Goal: Task Accomplishment & Management: Manage account settings

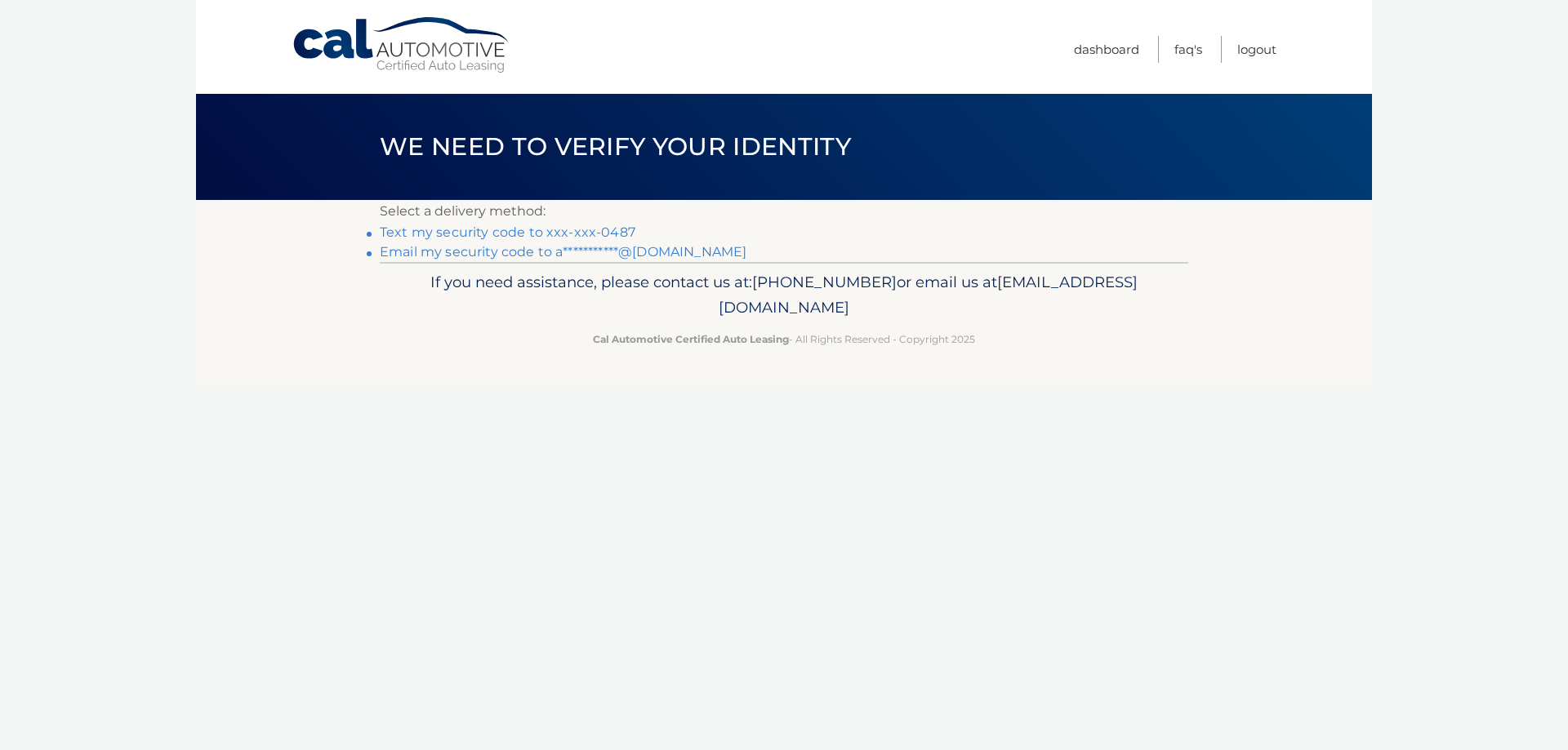
click at [597, 229] on link "Text my security code to xxx-xxx-0487" at bounding box center [507, 232] width 255 height 15
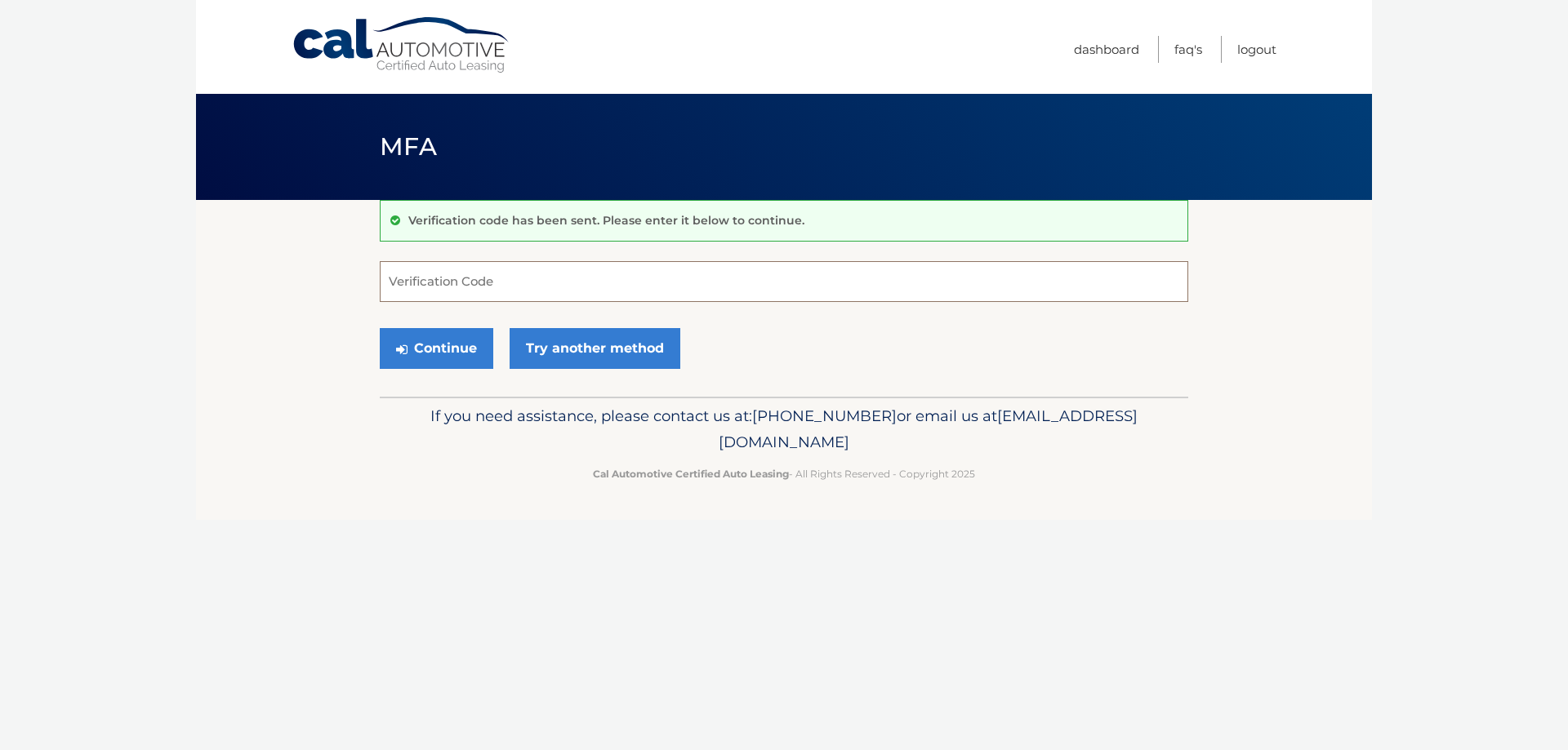
click at [602, 288] on input "Verification Code" at bounding box center [783, 281] width 808 height 41
paste input "426747"
type input "426747"
click at [443, 348] on button "Continue" at bounding box center [436, 348] width 113 height 41
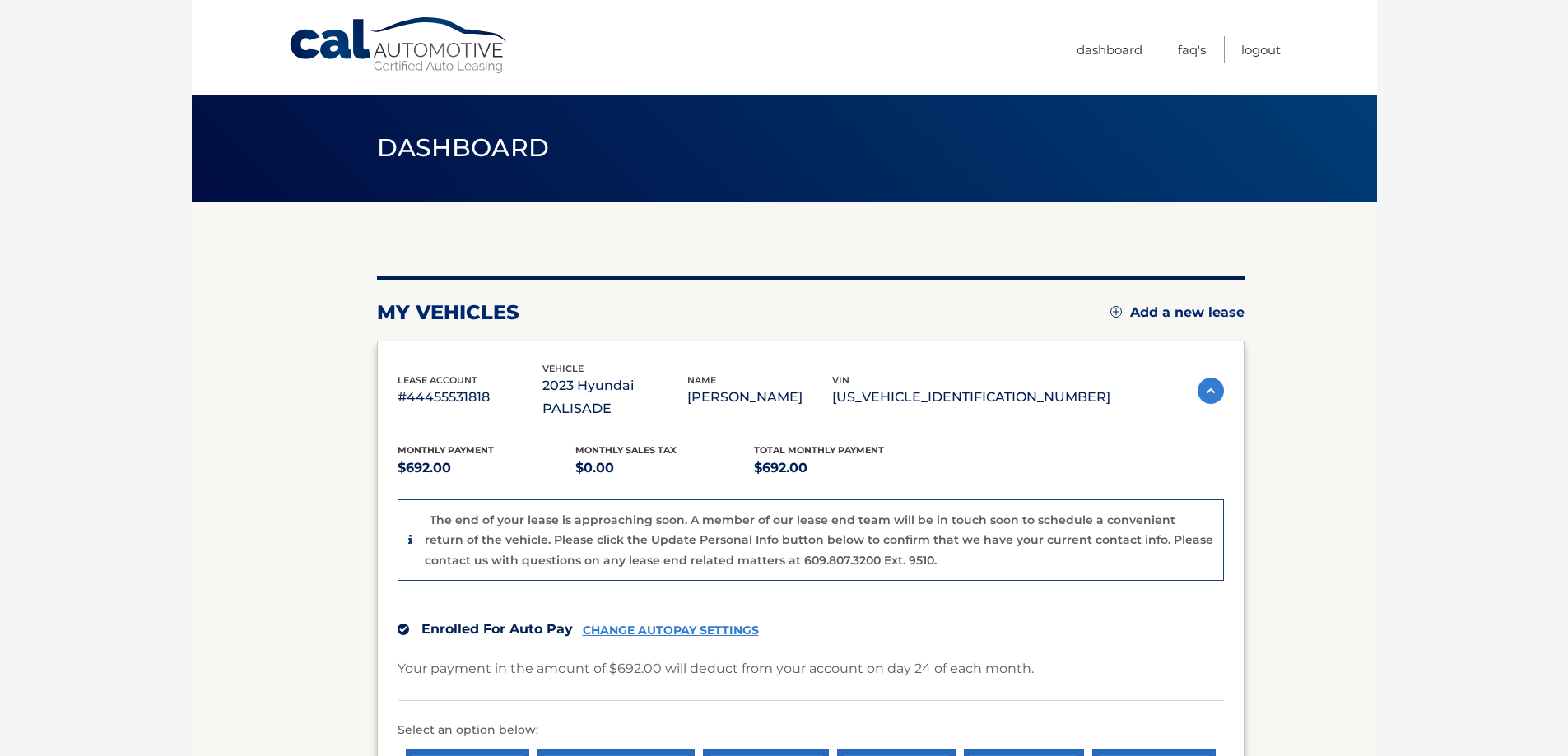
click at [1151, 310] on link "Add a new lease" at bounding box center [1177, 312] width 135 height 16
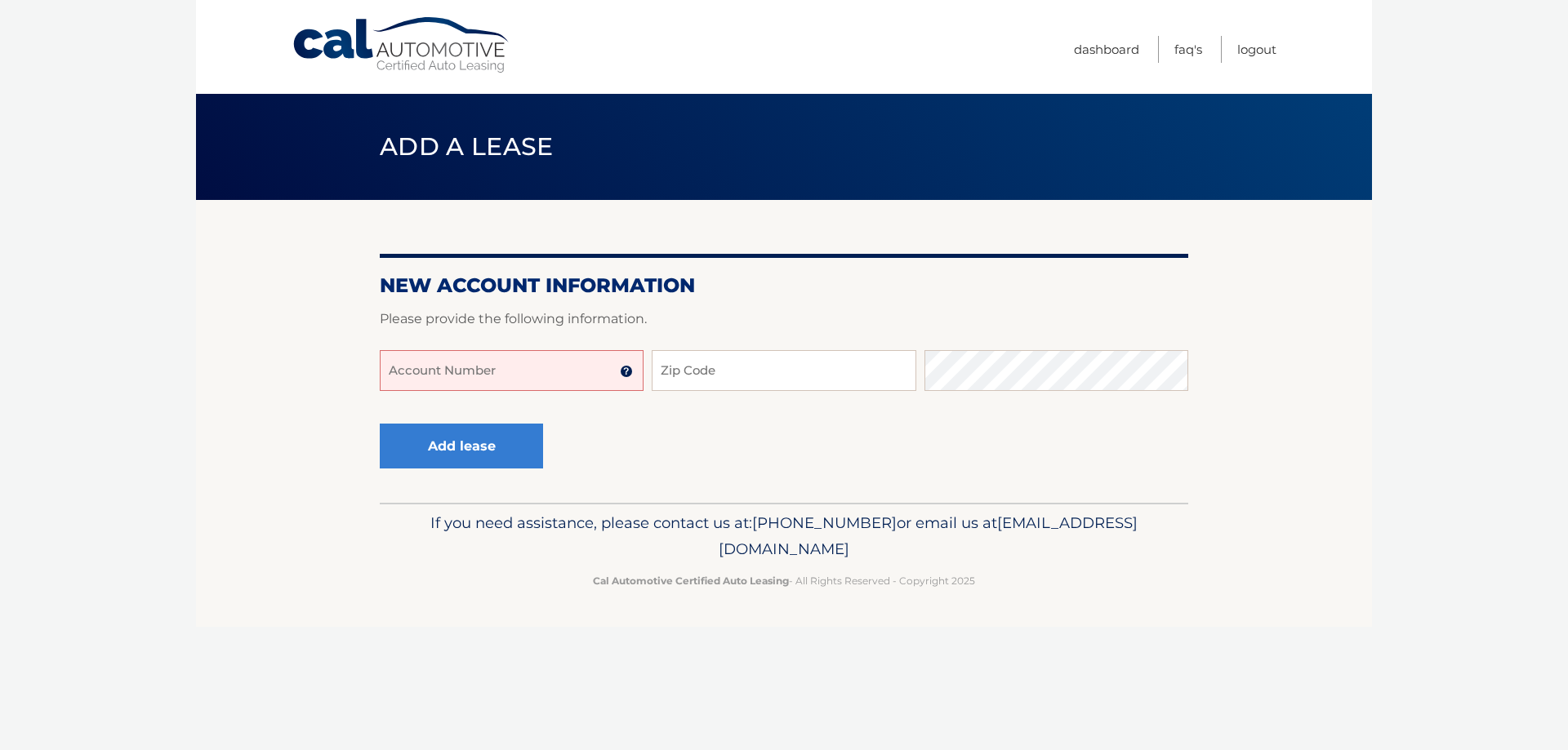
click at [473, 373] on input "Account Number" at bounding box center [511, 370] width 264 height 41
click at [494, 377] on input "44455957203" at bounding box center [511, 370] width 264 height 41
click at [527, 382] on input "4445595720" at bounding box center [511, 370] width 264 height 41
click at [473, 359] on label "Account Number" at bounding box center [511, 357] width 264 height 13
click at [473, 359] on input "4445595720" at bounding box center [511, 370] width 264 height 41
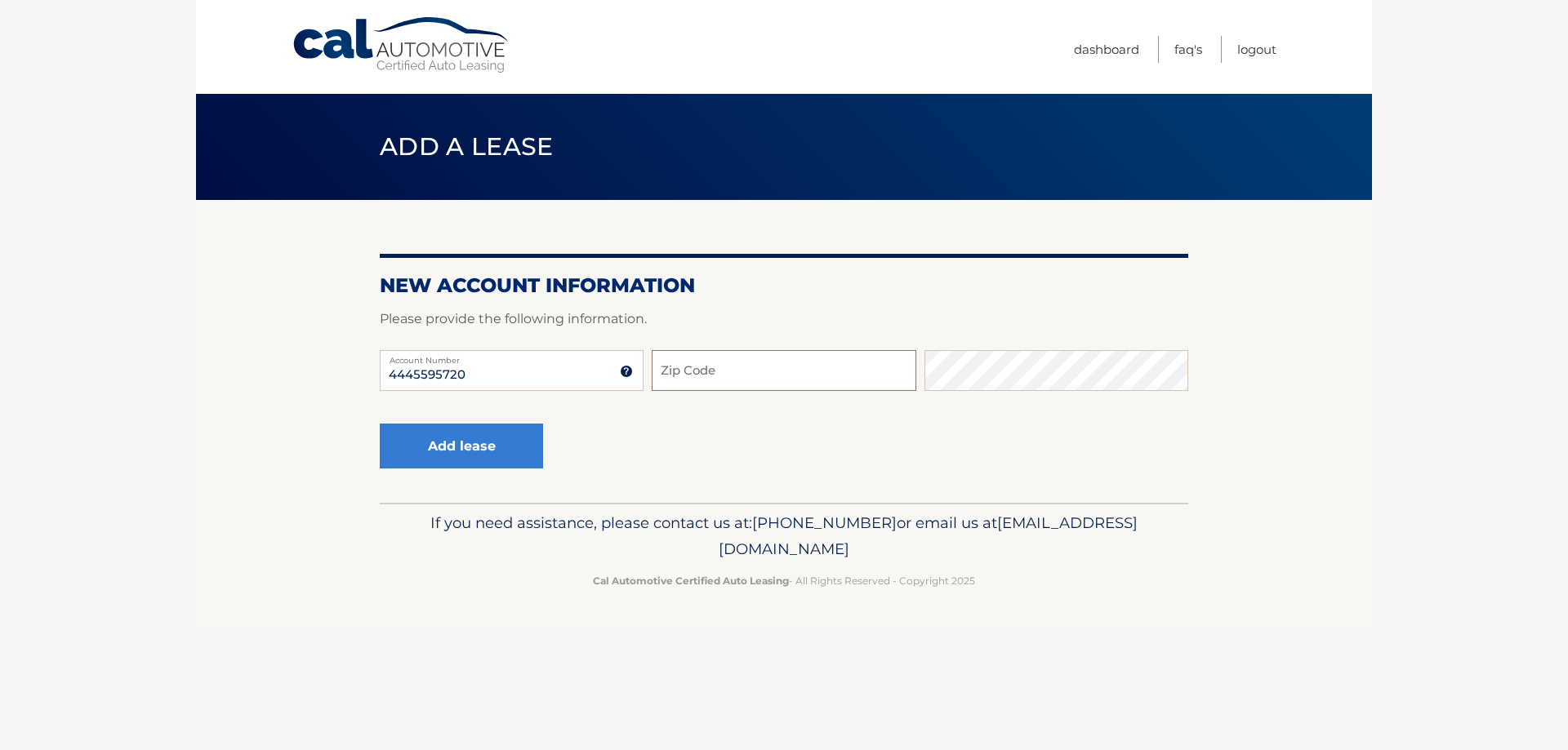
click at [747, 386] on input "Zip Code" at bounding box center [783, 370] width 264 height 41
click at [721, 369] on input "Zip Code" at bounding box center [783, 370] width 264 height 41
click at [550, 378] on input "4445595720" at bounding box center [511, 370] width 264 height 41
type input "44455957203"
click at [760, 360] on input "Zip Code" at bounding box center [783, 370] width 264 height 41
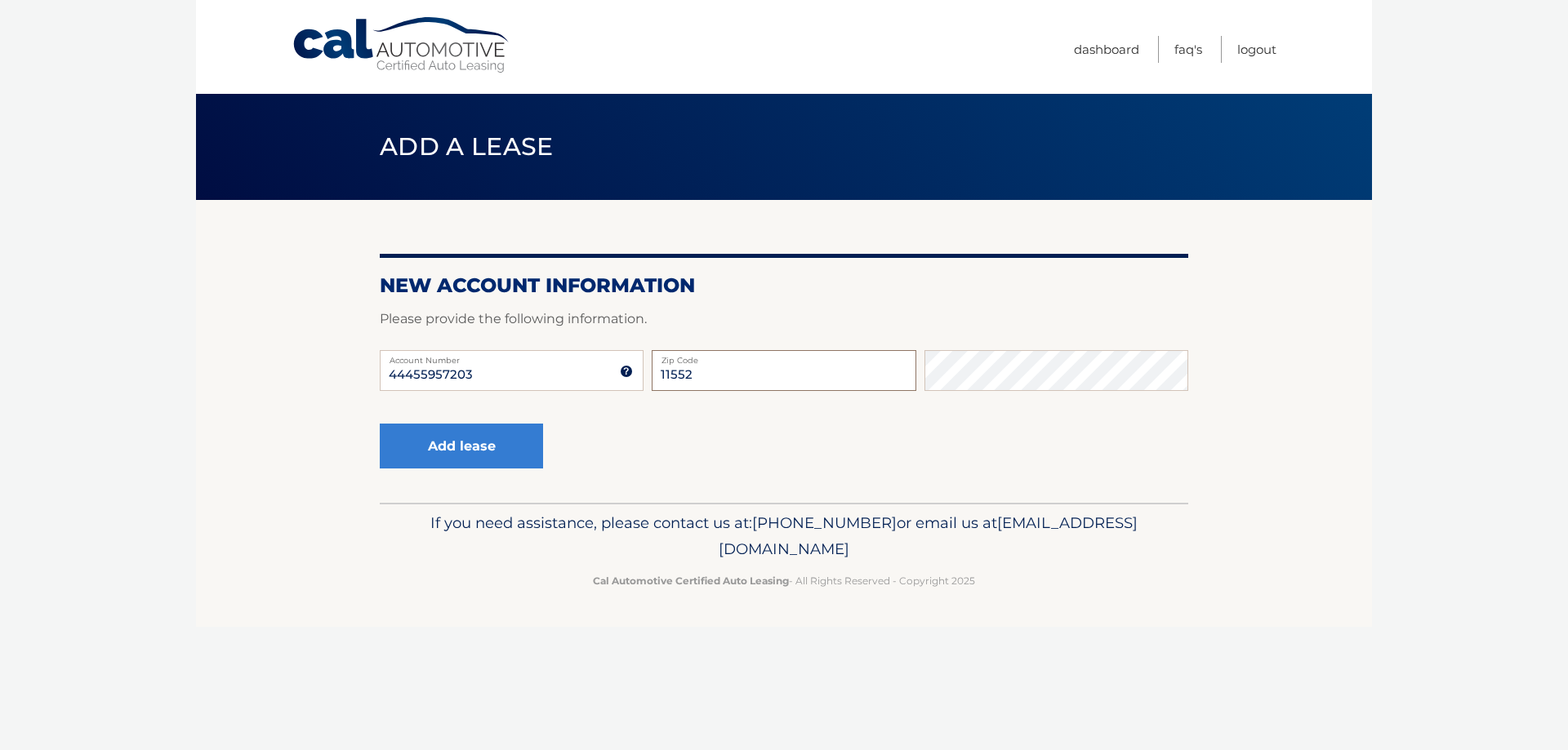
type input "11552"
click at [468, 446] on button "Add lease" at bounding box center [461, 446] width 164 height 45
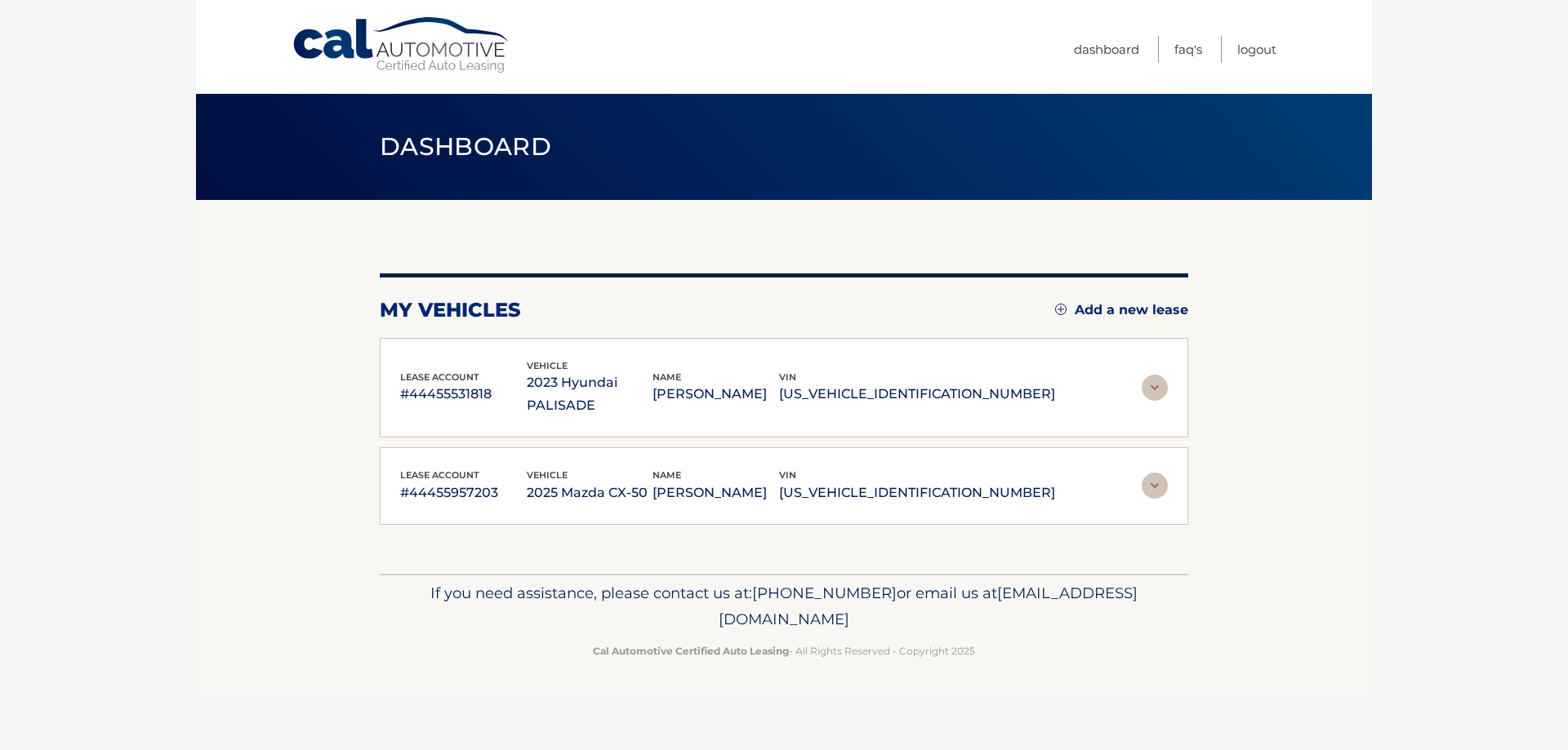
click at [1158, 472] on img at bounding box center [1154, 485] width 26 height 26
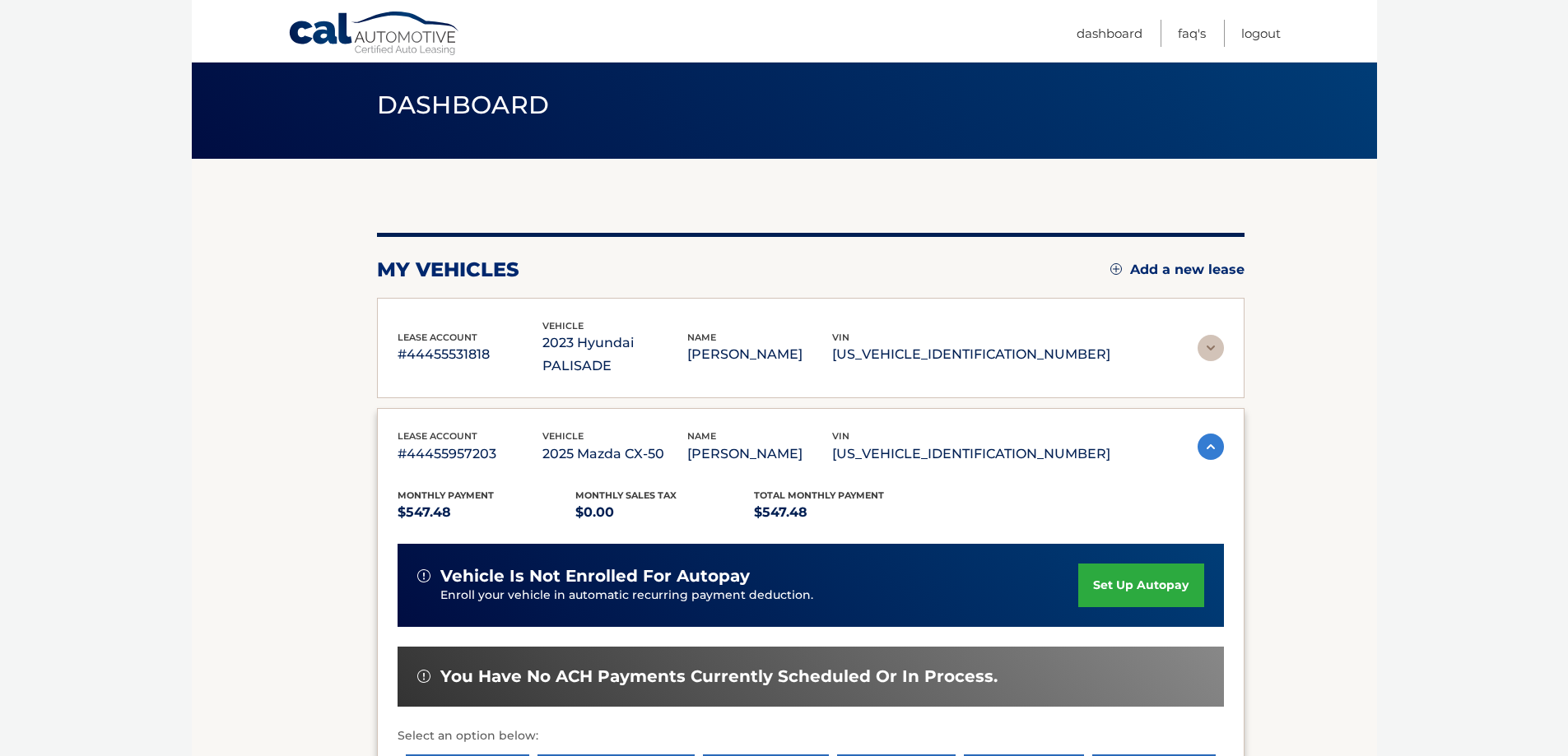
scroll to position [165, 0]
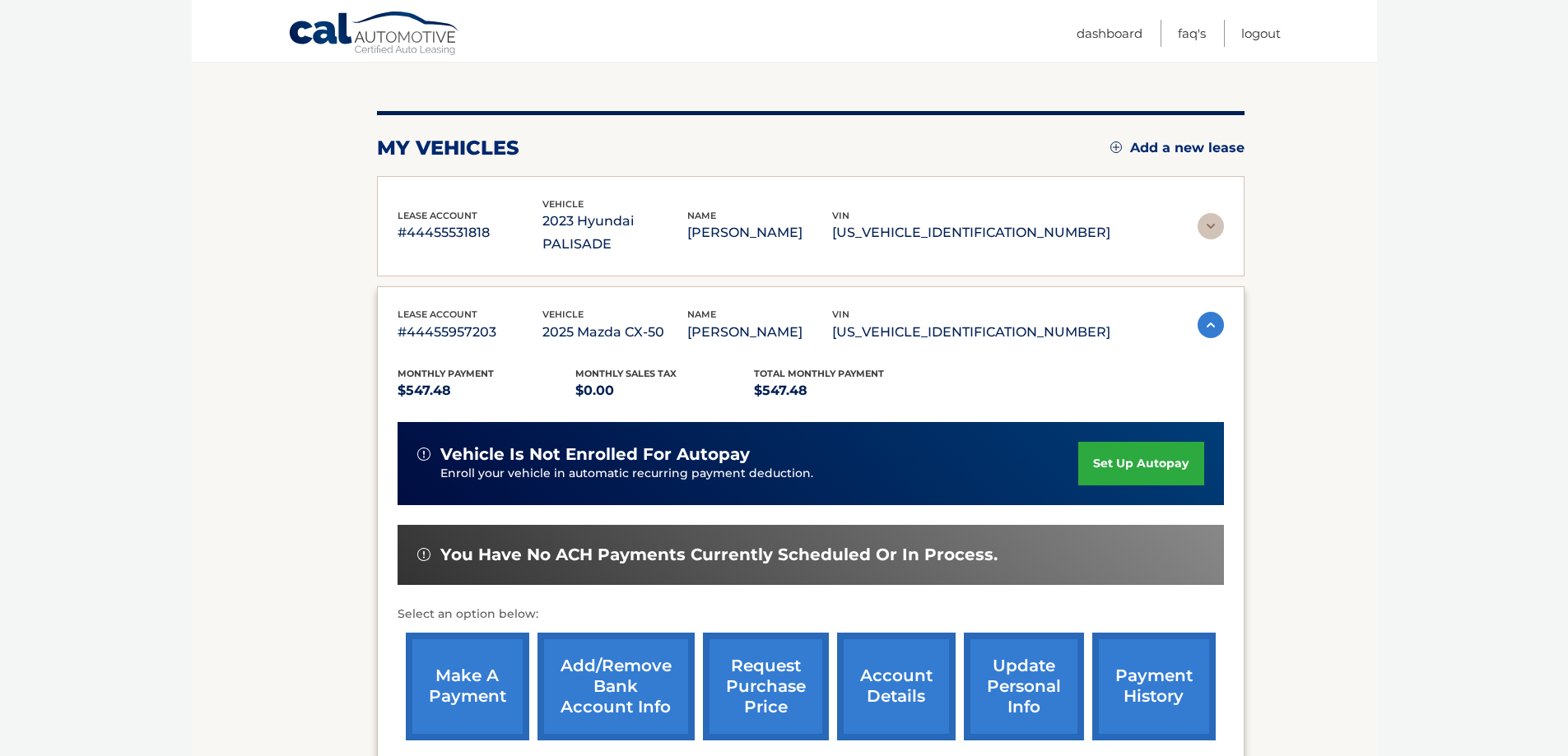
click at [1107, 441] on link "set up autopay" at bounding box center [1141, 463] width 125 height 44
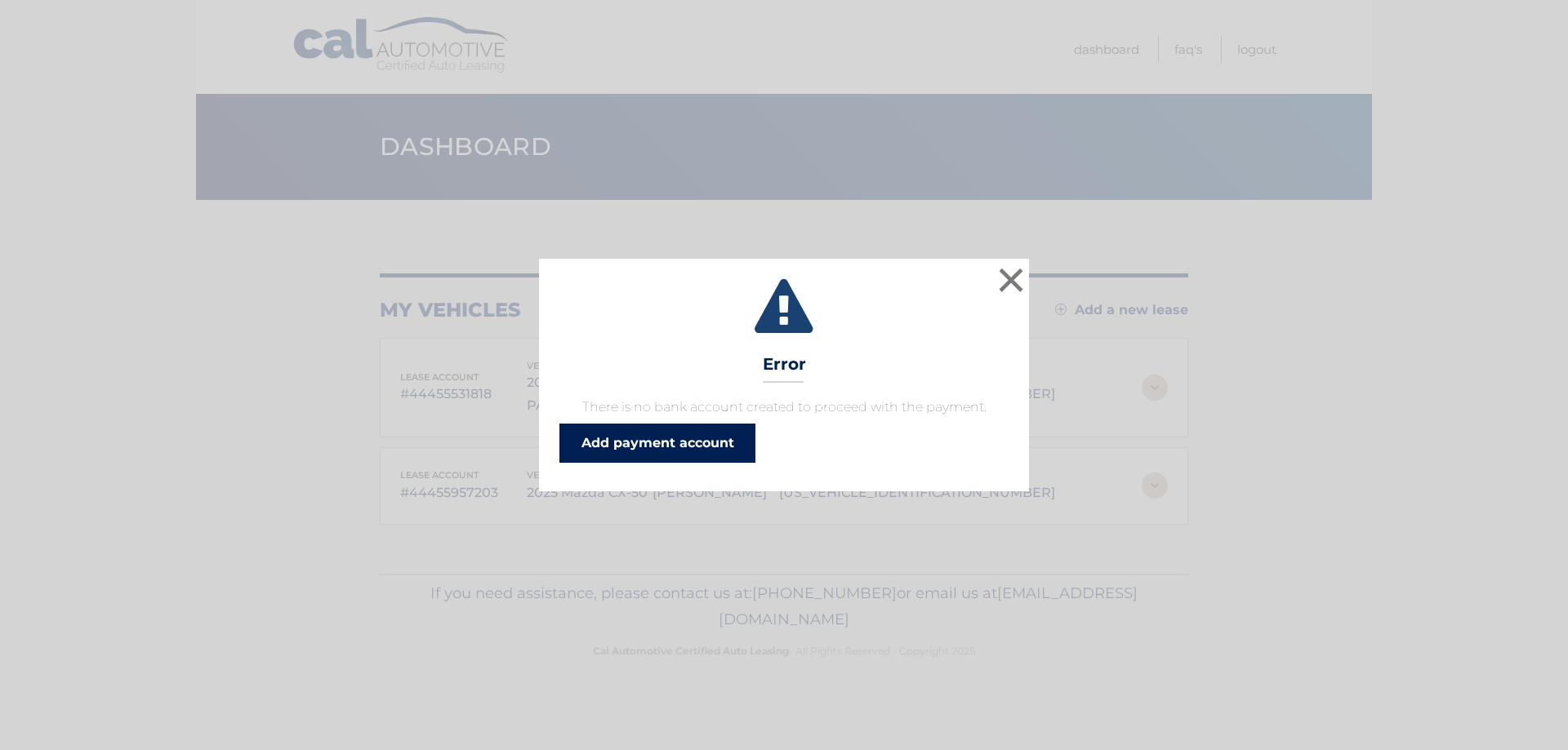
click at [644, 440] on link "Add payment account" at bounding box center [656, 443] width 196 height 39
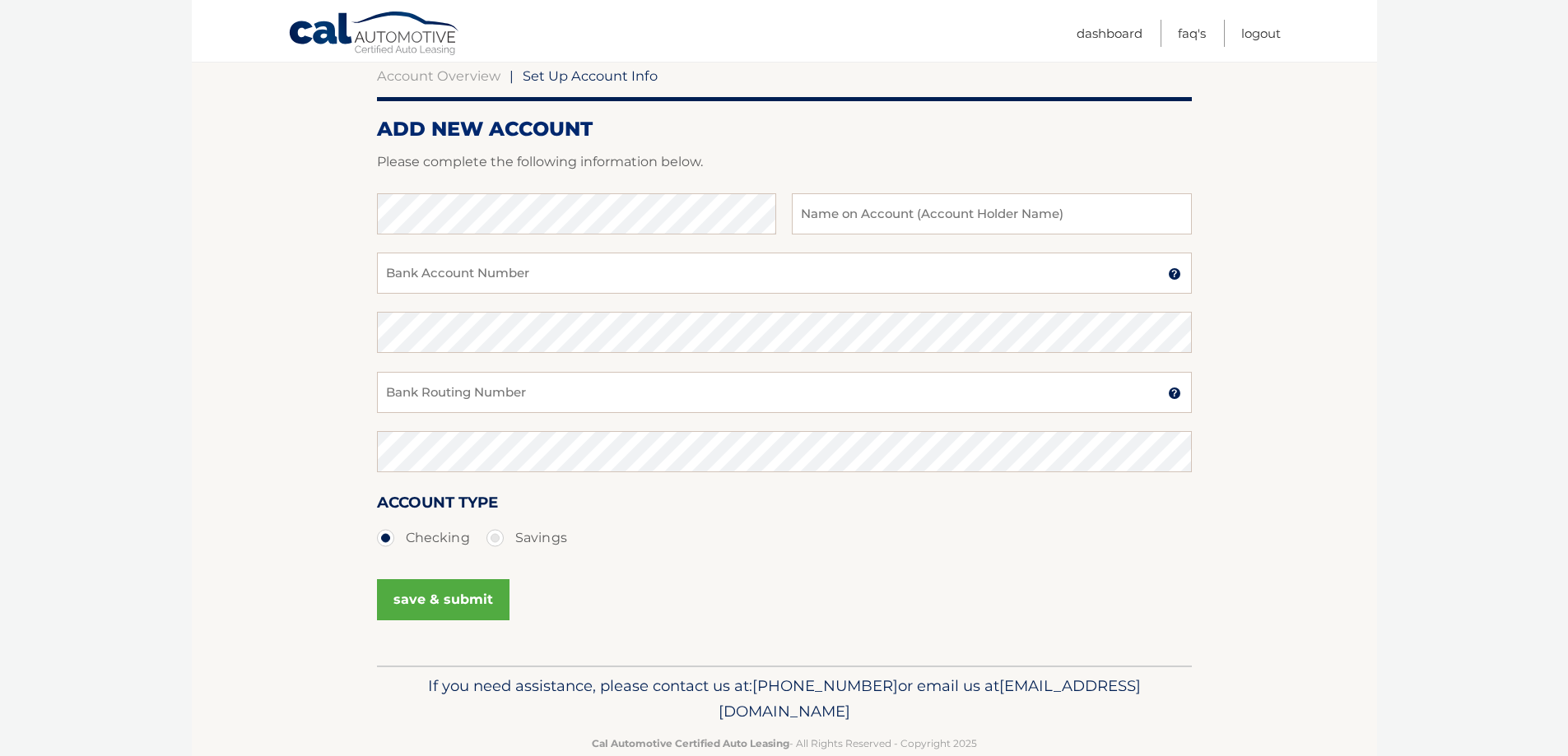
scroll to position [165, 0]
click at [845, 212] on input "text" at bounding box center [992, 213] width 399 height 41
type input "[PERSON_NAME]"
click at [632, 286] on input "Bank Account Number" at bounding box center [784, 272] width 815 height 41
type input "867236007"
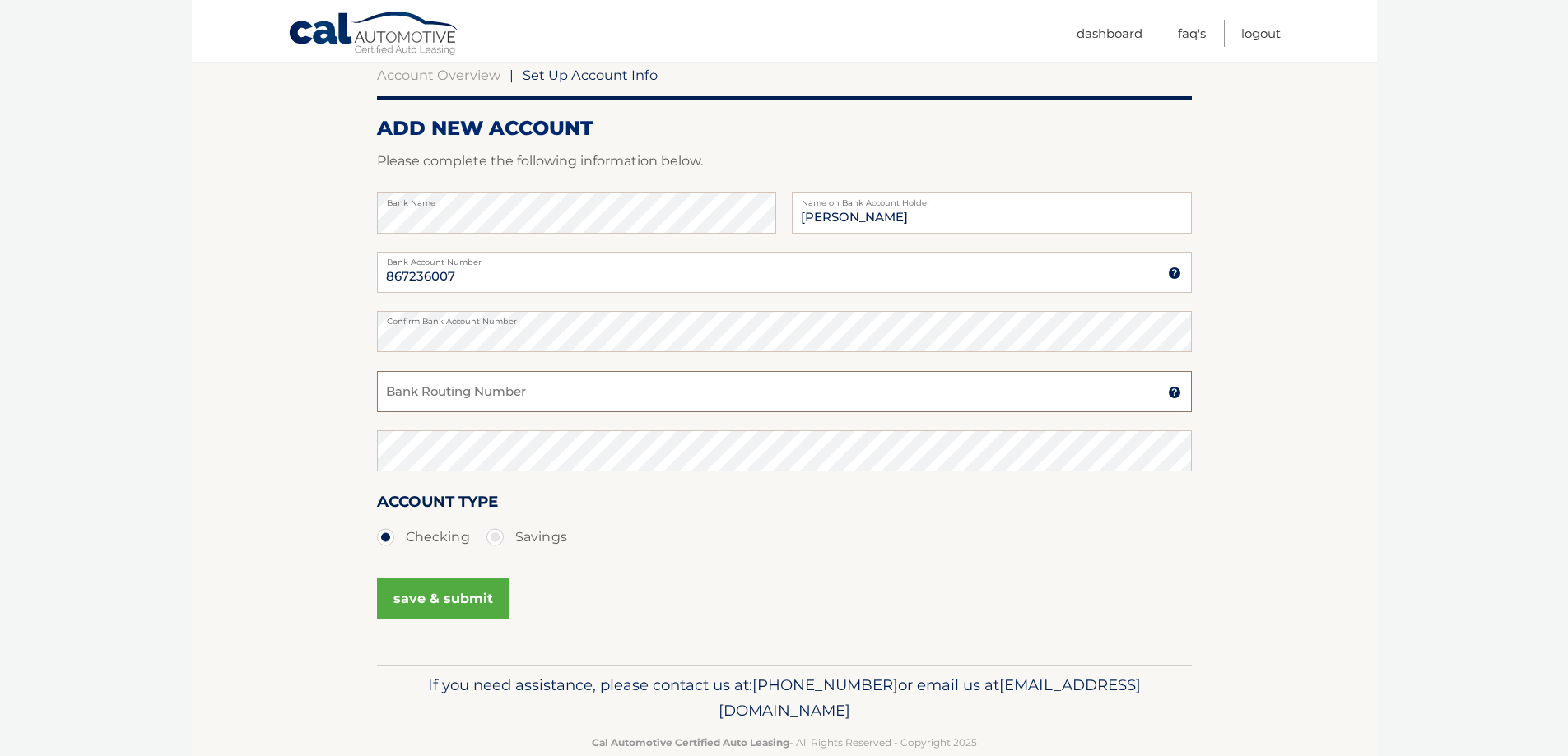
click at [485, 398] on input "Bank Routing Number" at bounding box center [784, 392] width 815 height 41
type input "021000021"
click at [446, 594] on button "save & submit" at bounding box center [443, 599] width 133 height 41
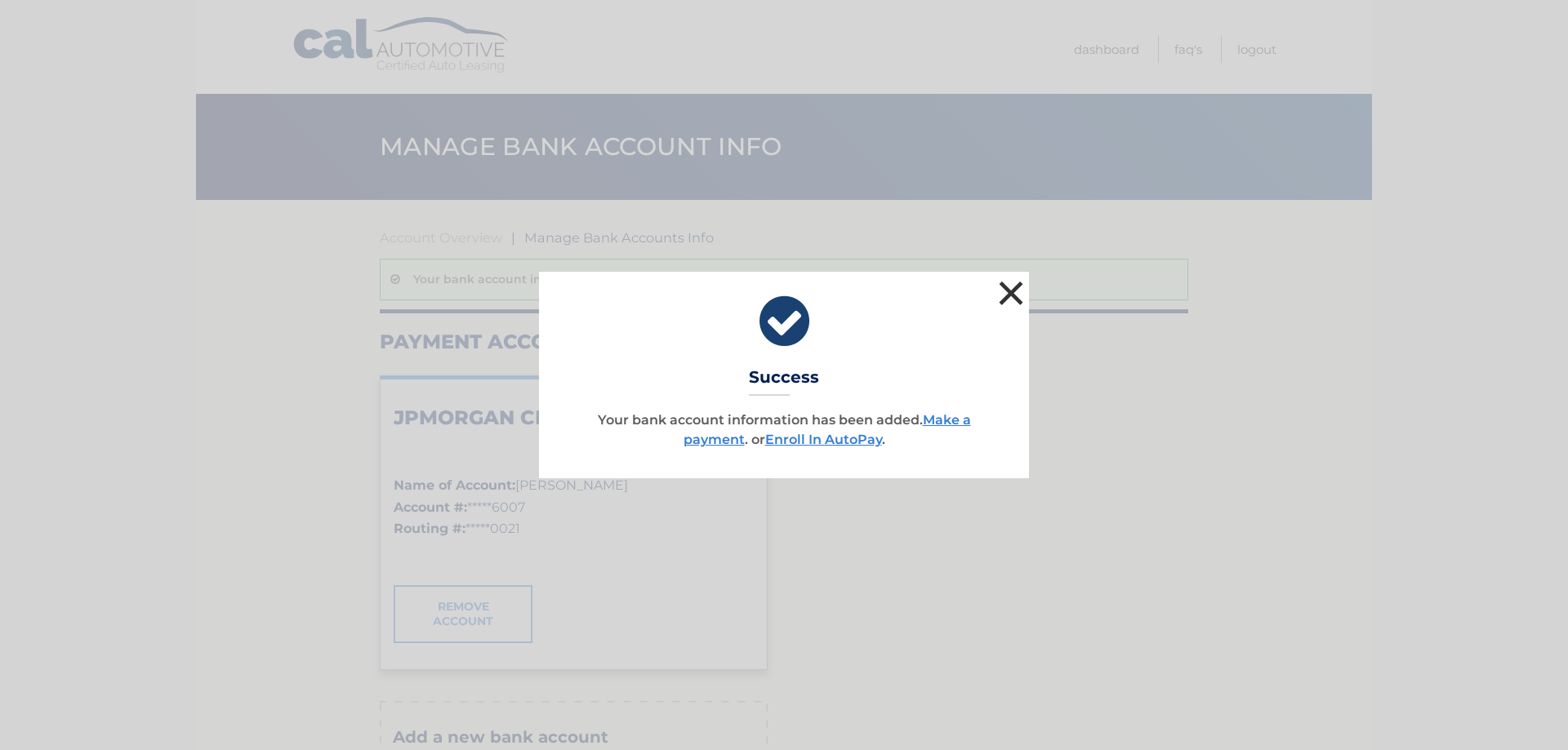
click at [1006, 293] on button "×" at bounding box center [1011, 293] width 33 height 33
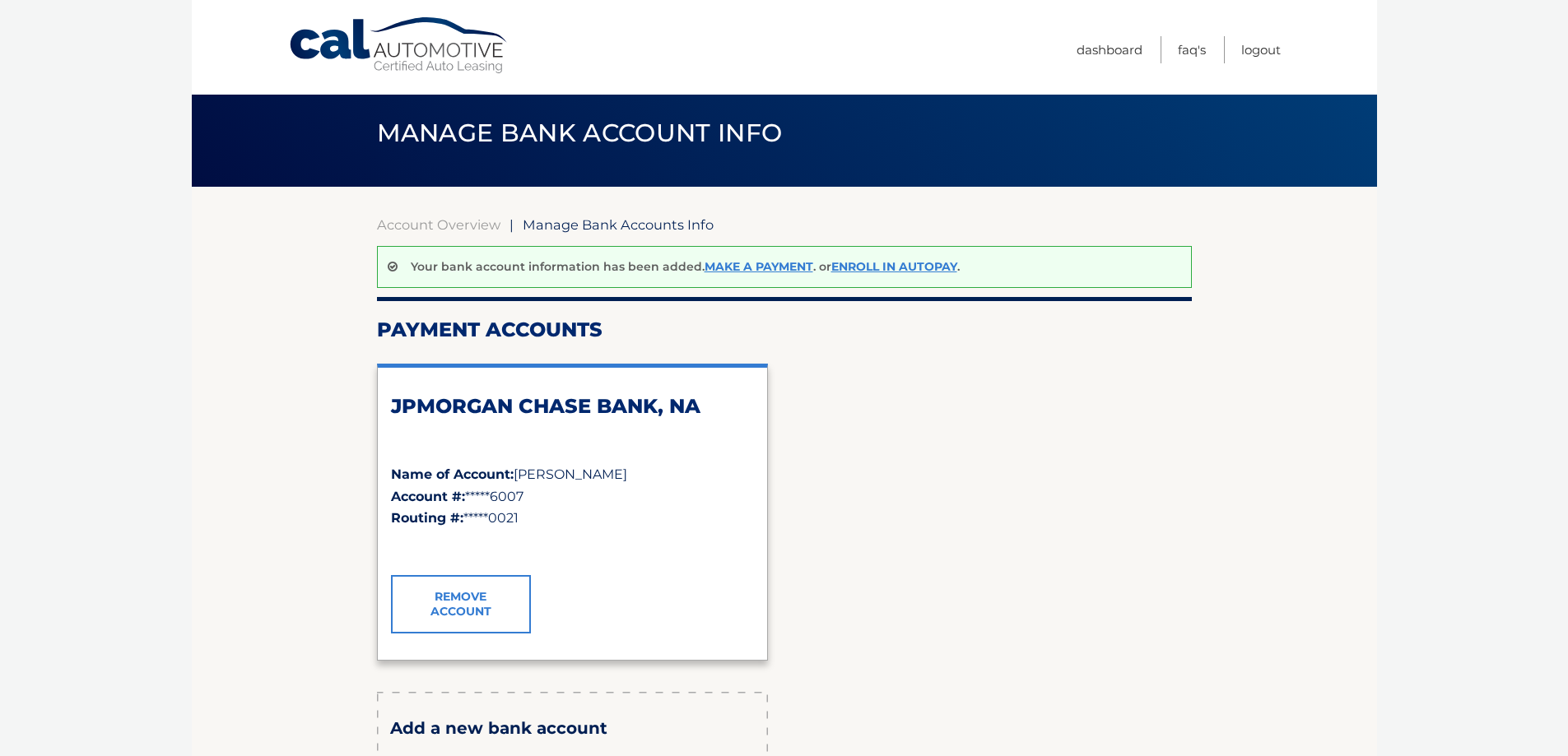
scroll to position [10, 0]
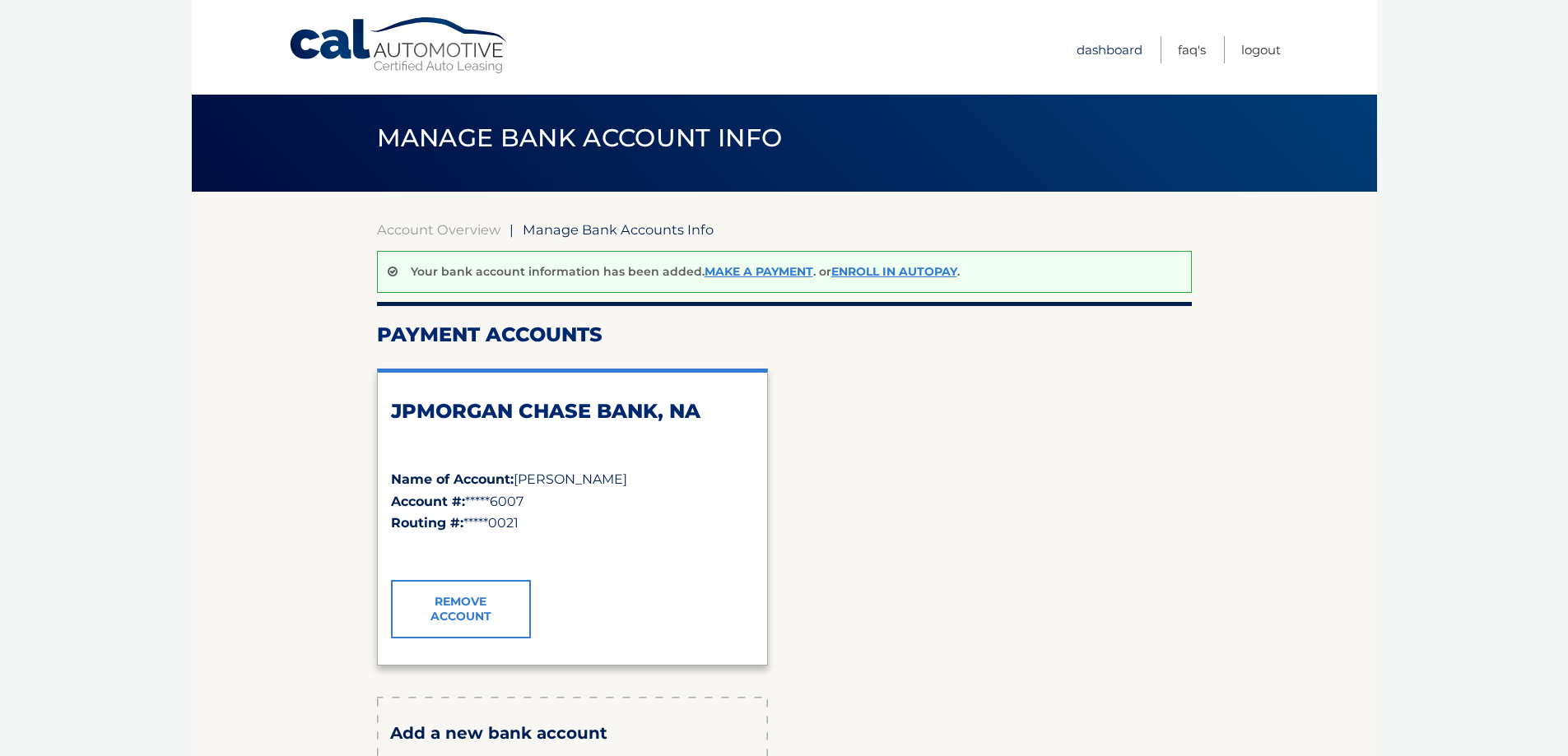
click at [1103, 52] on link "Dashboard" at bounding box center [1109, 50] width 66 height 27
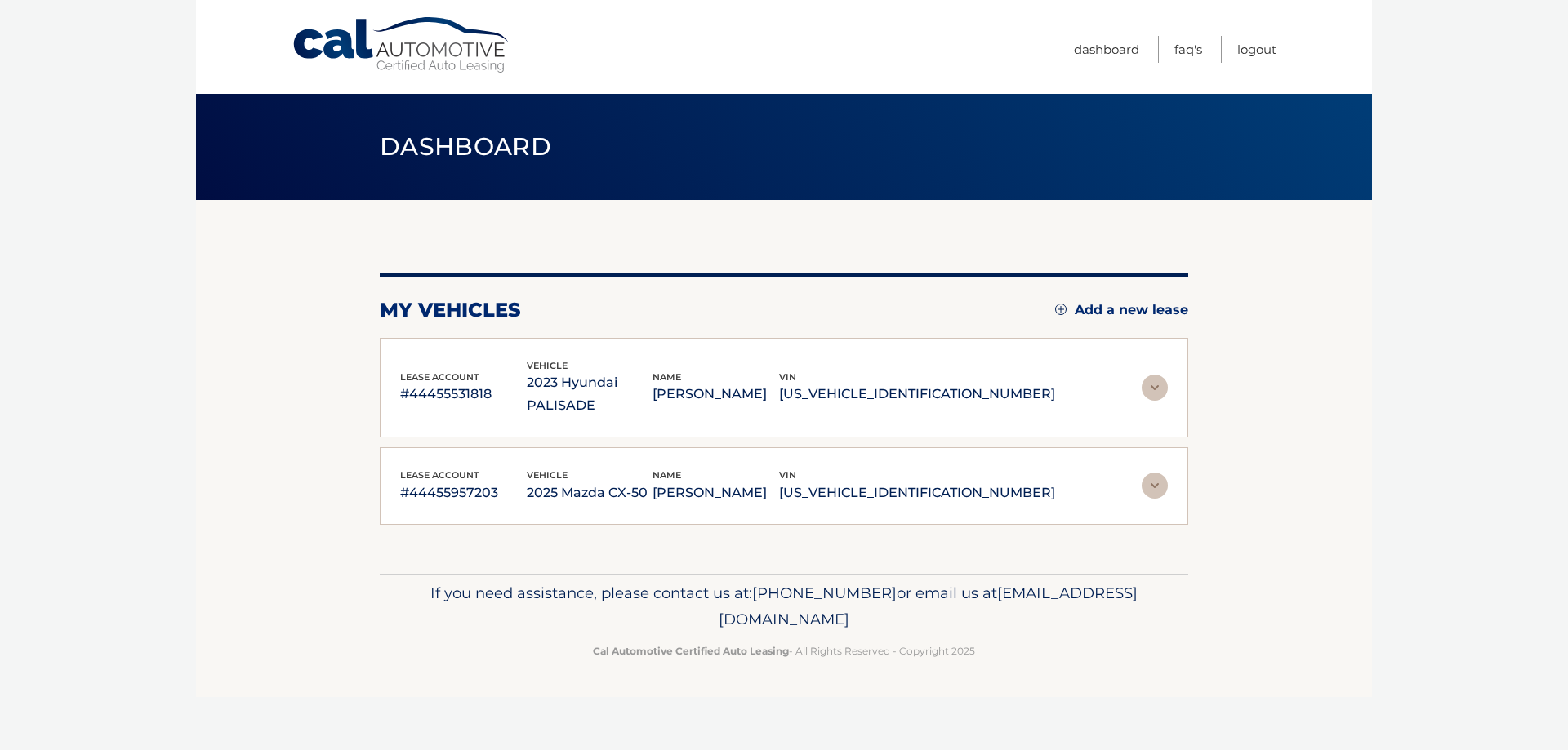
click at [1161, 472] on img at bounding box center [1154, 485] width 26 height 26
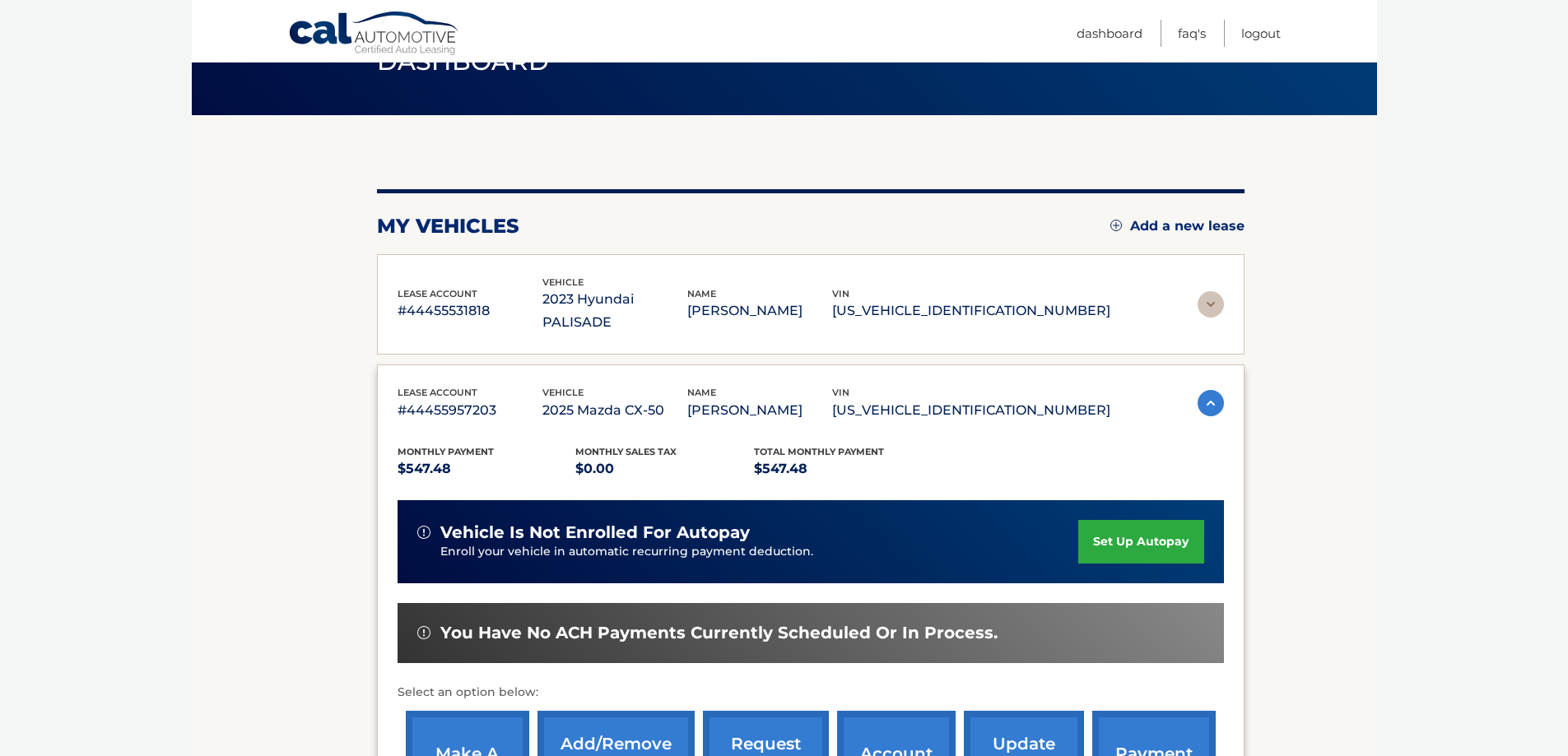
scroll to position [247, 0]
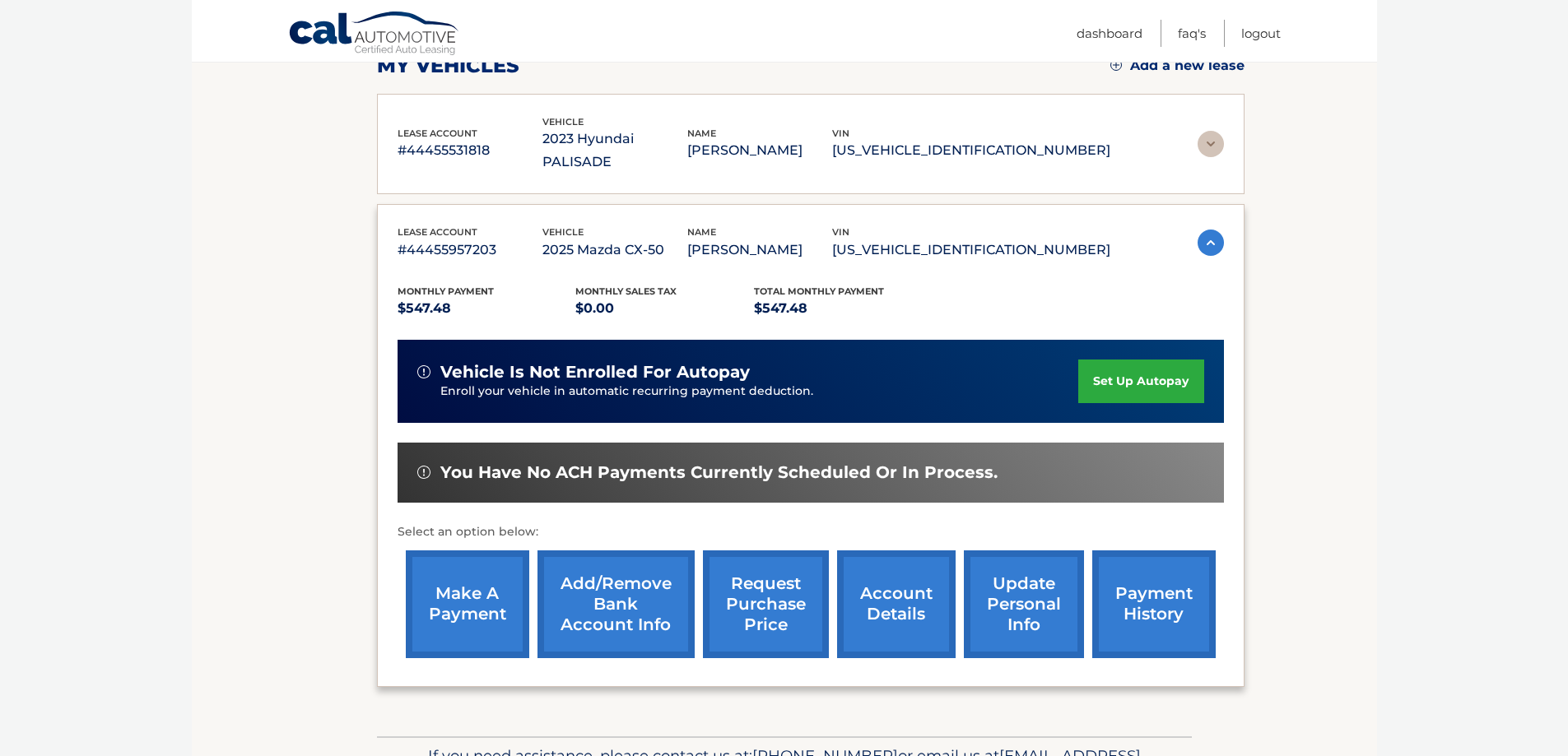
click at [451, 577] on link "make a payment" at bounding box center [468, 604] width 124 height 107
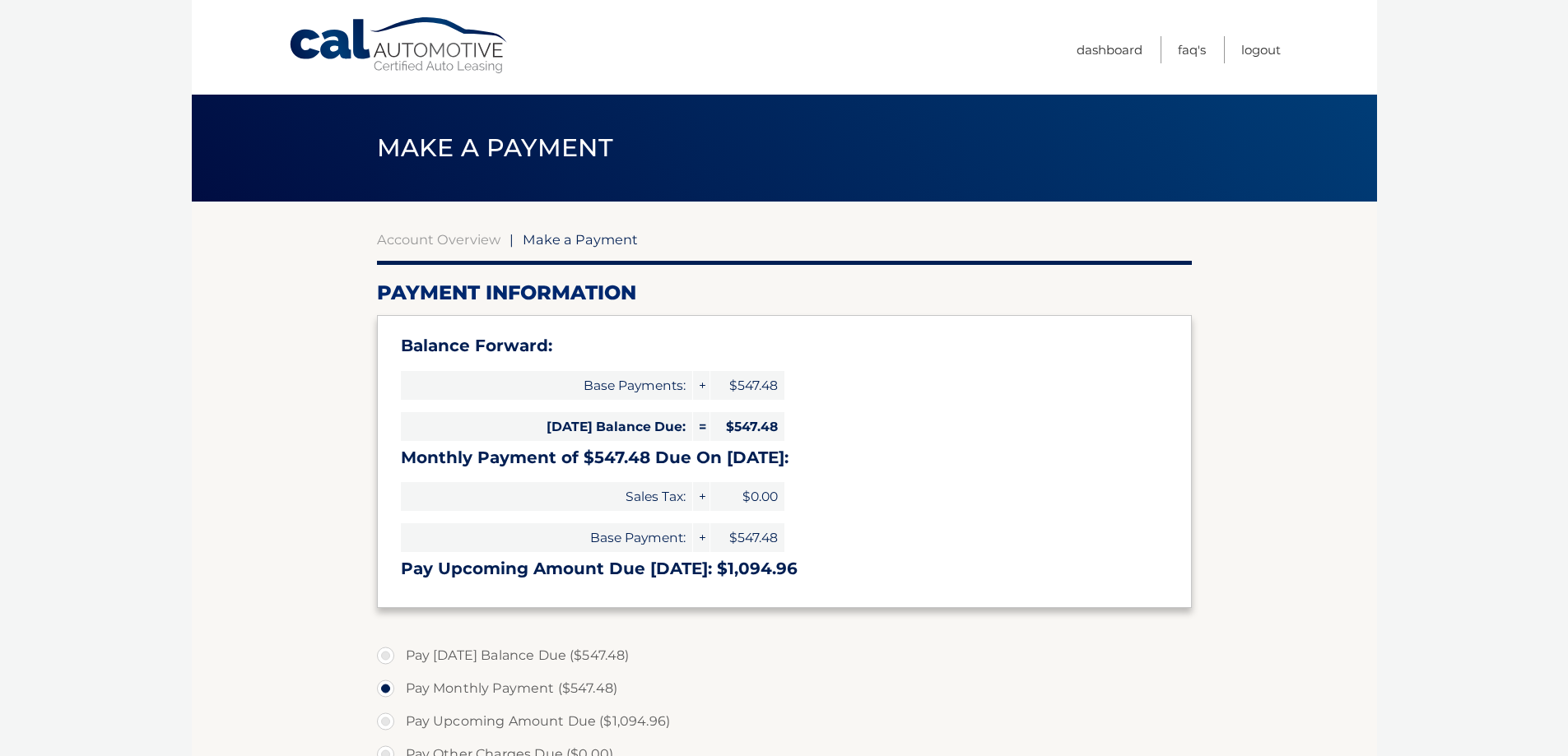
select select "MzAyZThkNGItMWU4My00MWYwLTg0MTMtMjU4YWZlYTEyNWZh"
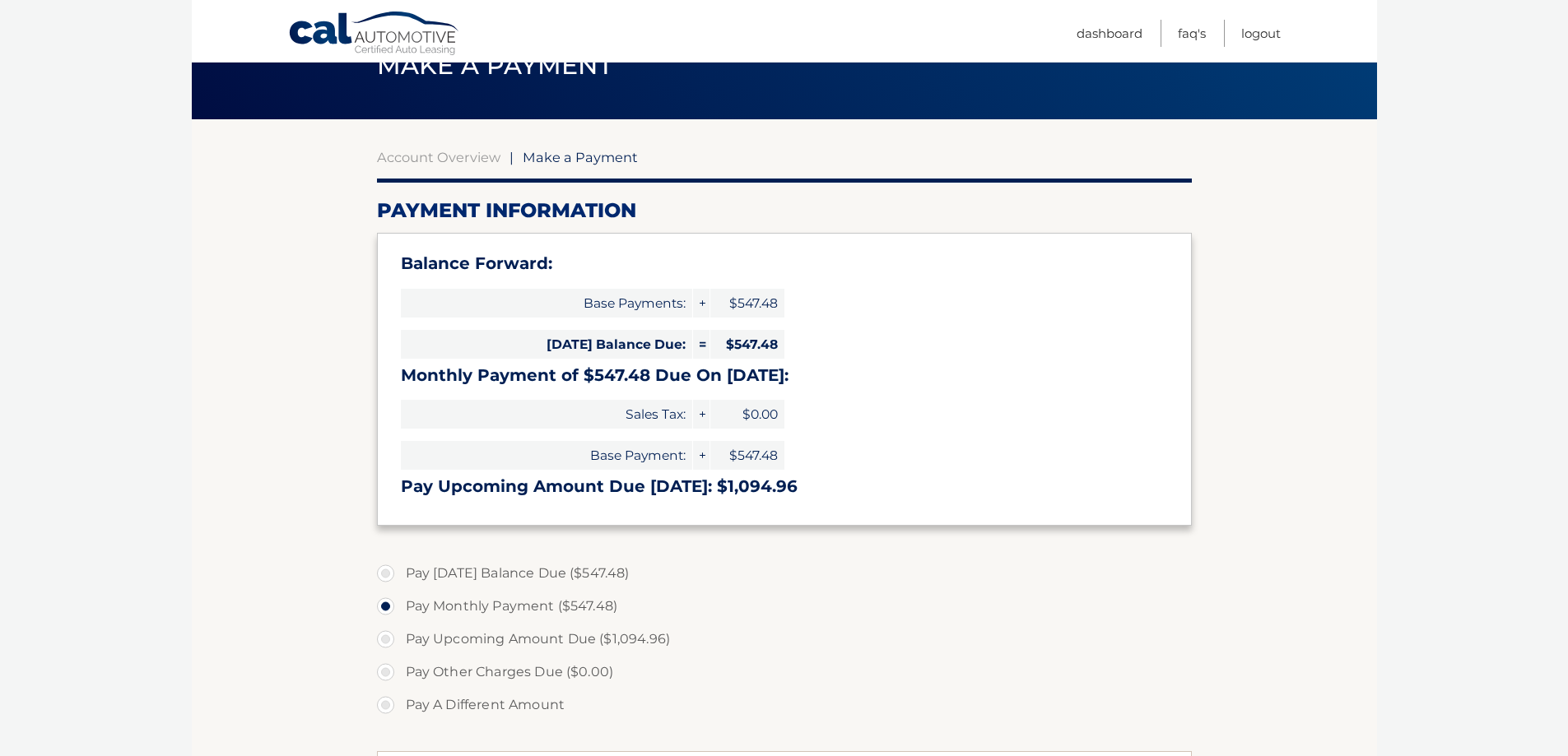
click at [392, 575] on label "Pay Today's Balance Due ($547.48)" at bounding box center [784, 573] width 815 height 33
click at [392, 575] on input "Pay Today's Balance Due ($547.48)" at bounding box center [391, 570] width 16 height 26
radio input "true"
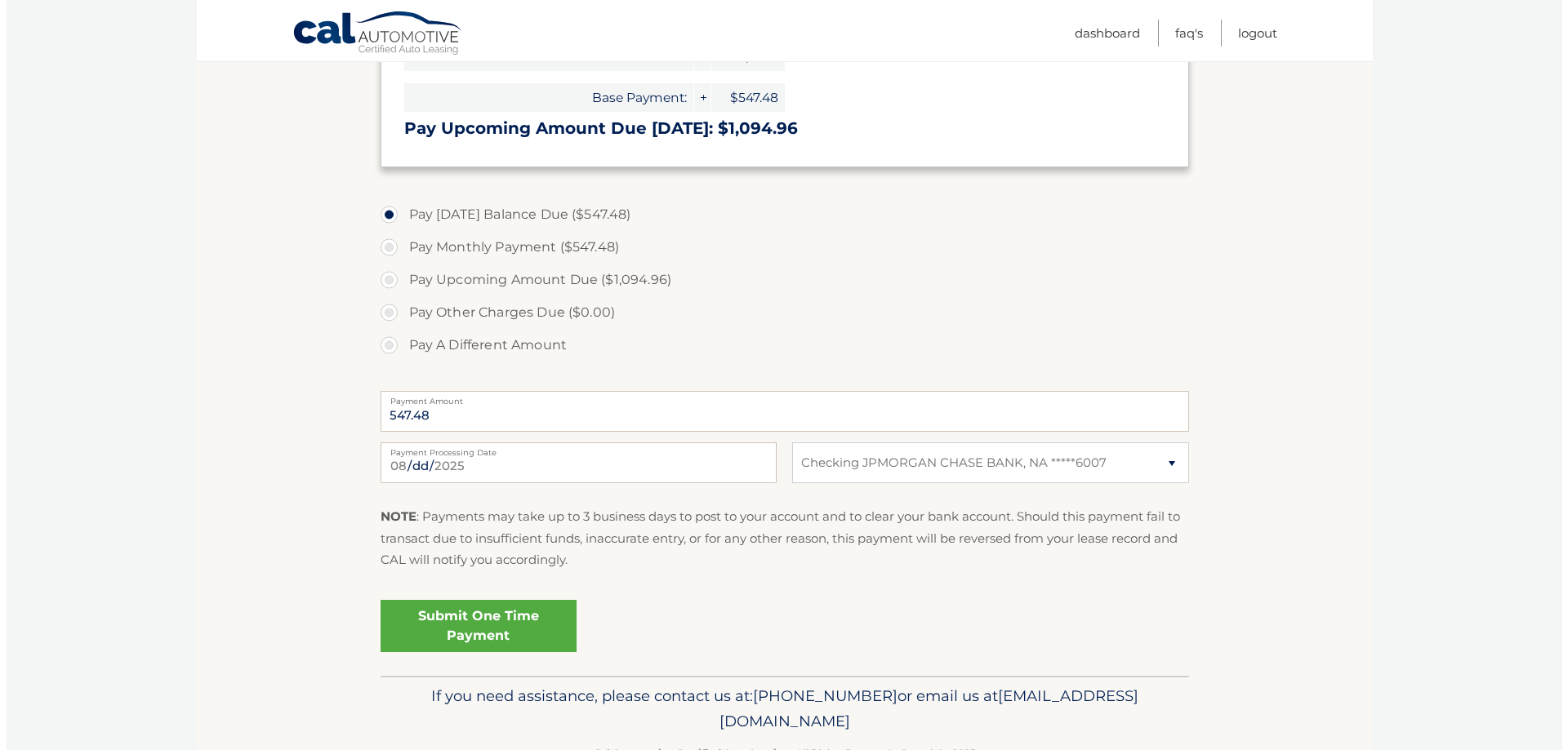
scroll to position [486, 0]
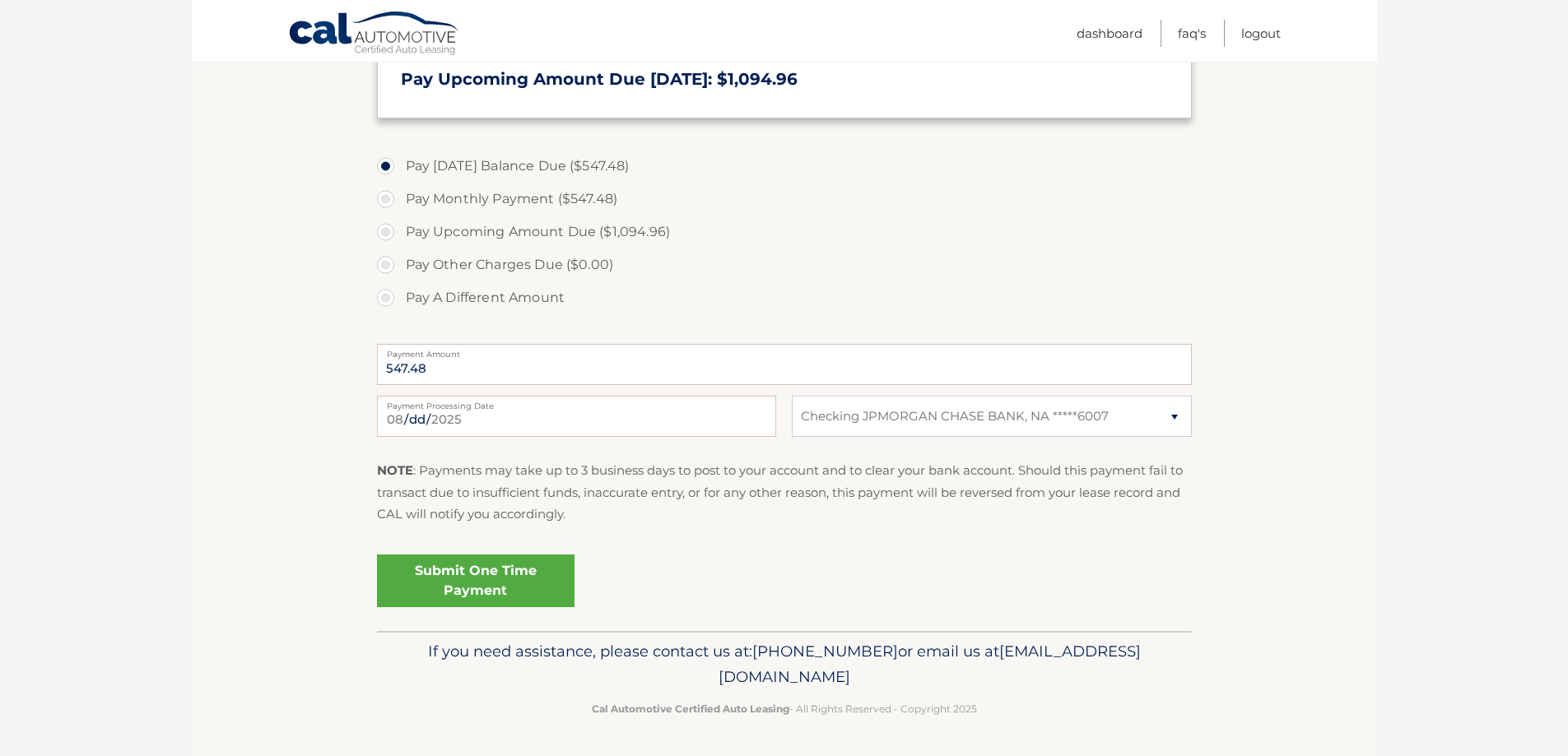
click at [477, 580] on link "Submit One Time Payment" at bounding box center [476, 581] width 197 height 52
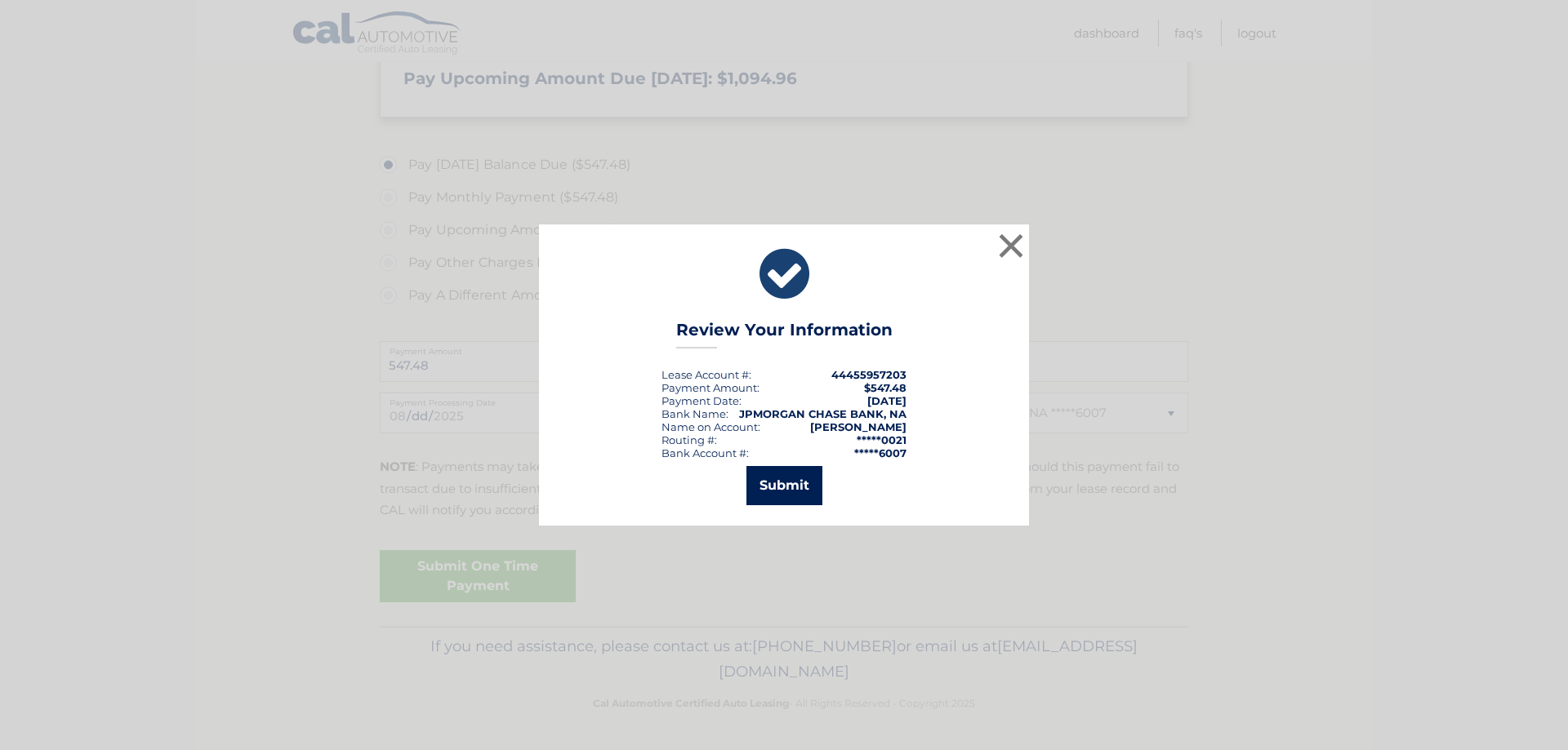
click at [761, 489] on button "Submit" at bounding box center [784, 485] width 76 height 39
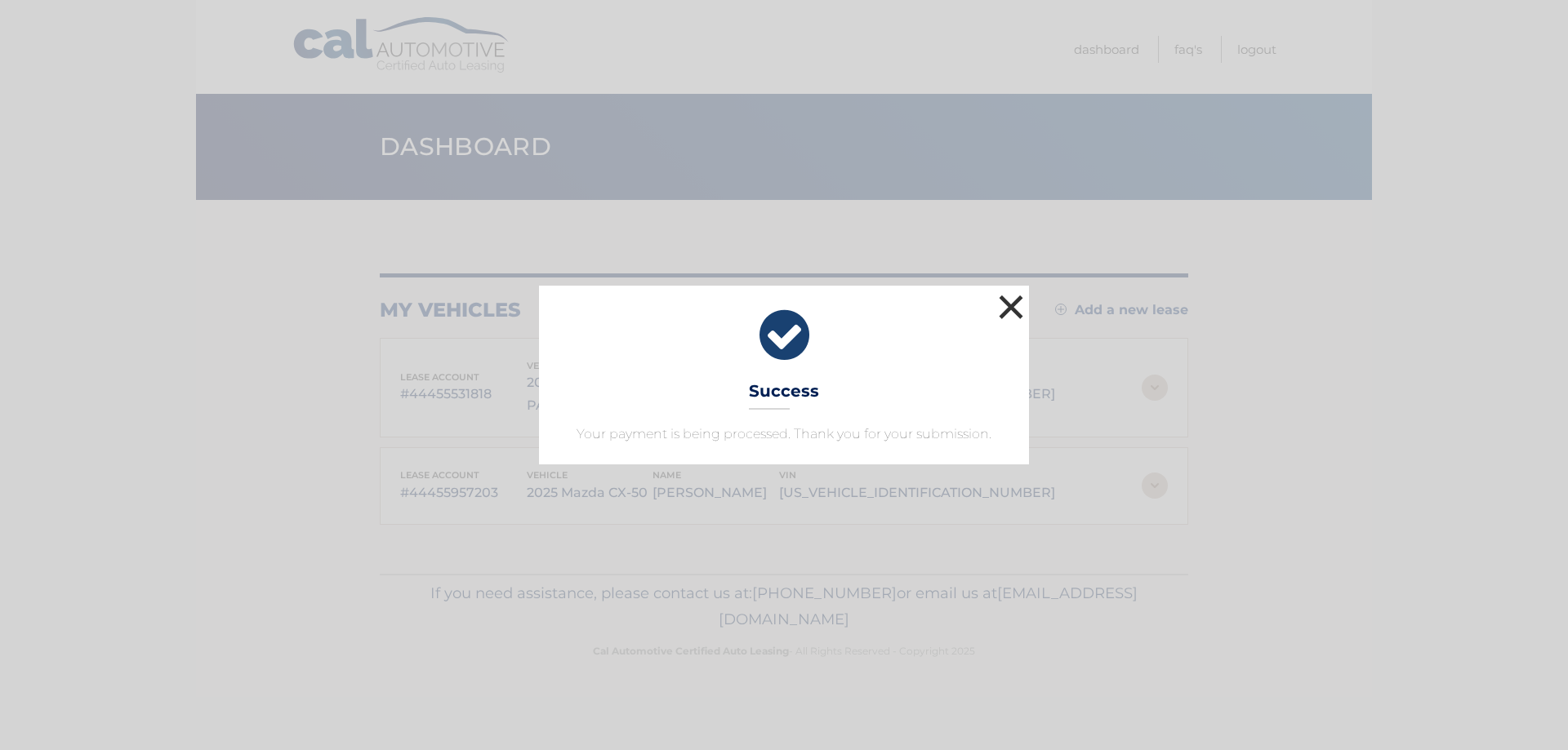
click at [1012, 307] on button "×" at bounding box center [1011, 306] width 33 height 33
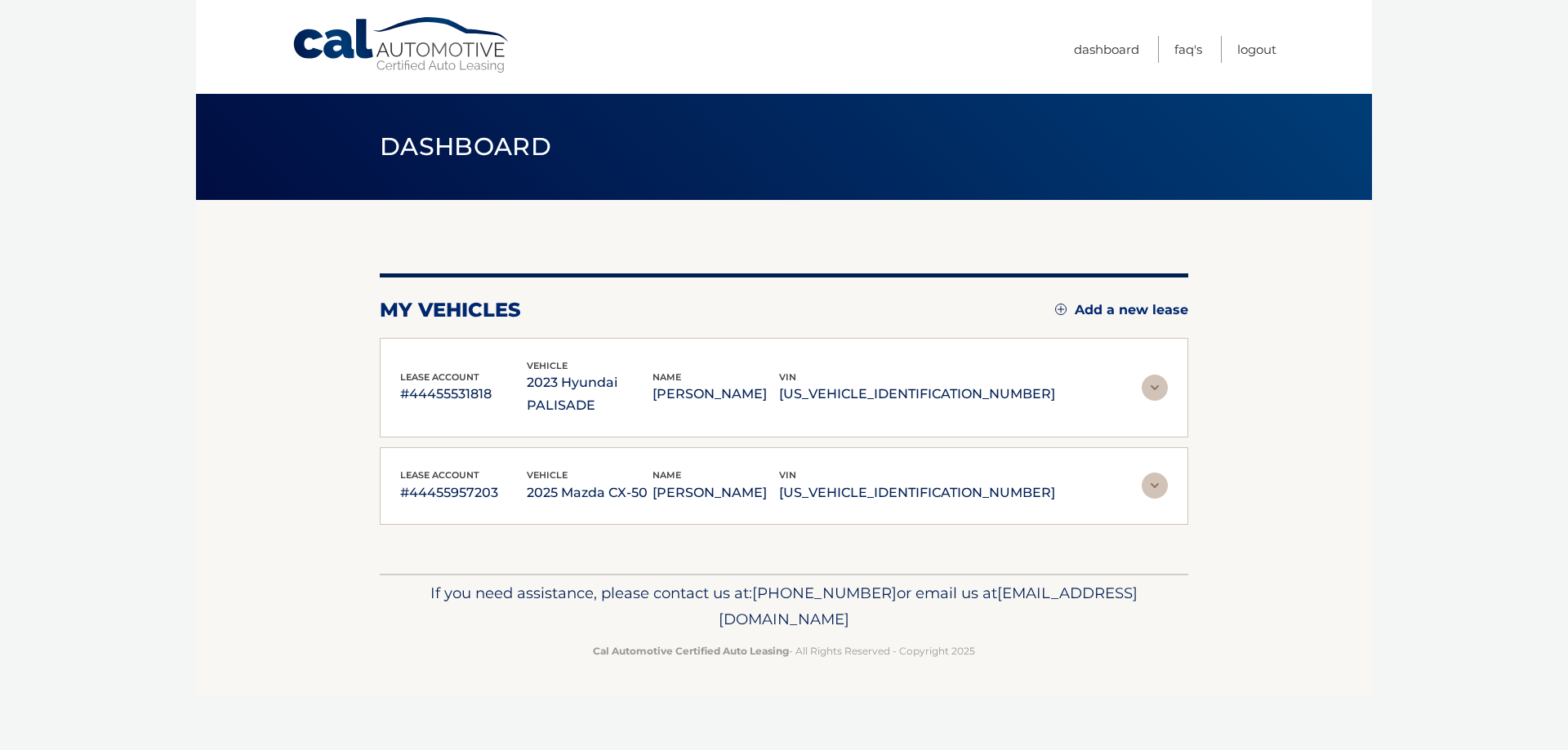
click at [1159, 472] on img at bounding box center [1154, 485] width 26 height 26
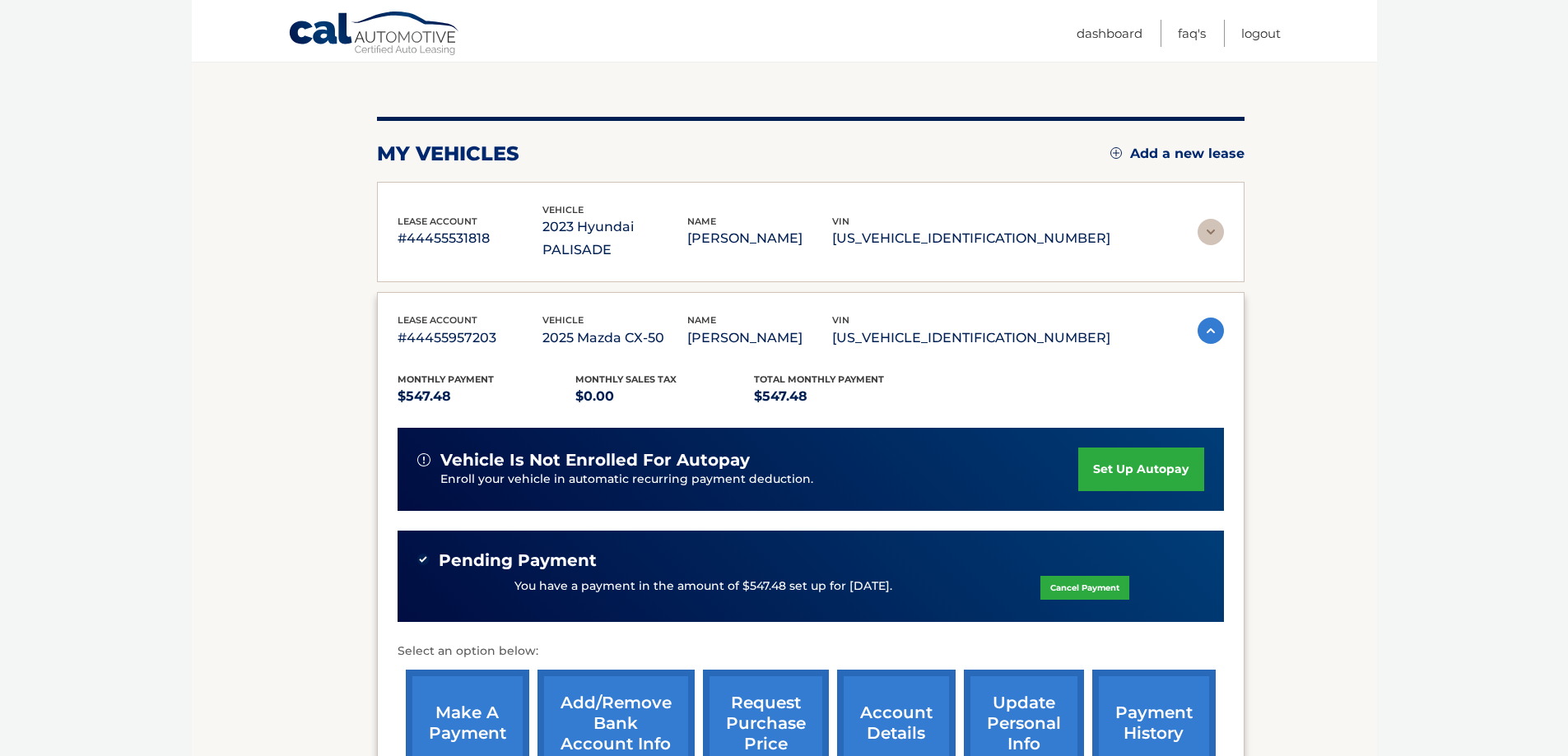
scroll to position [165, 0]
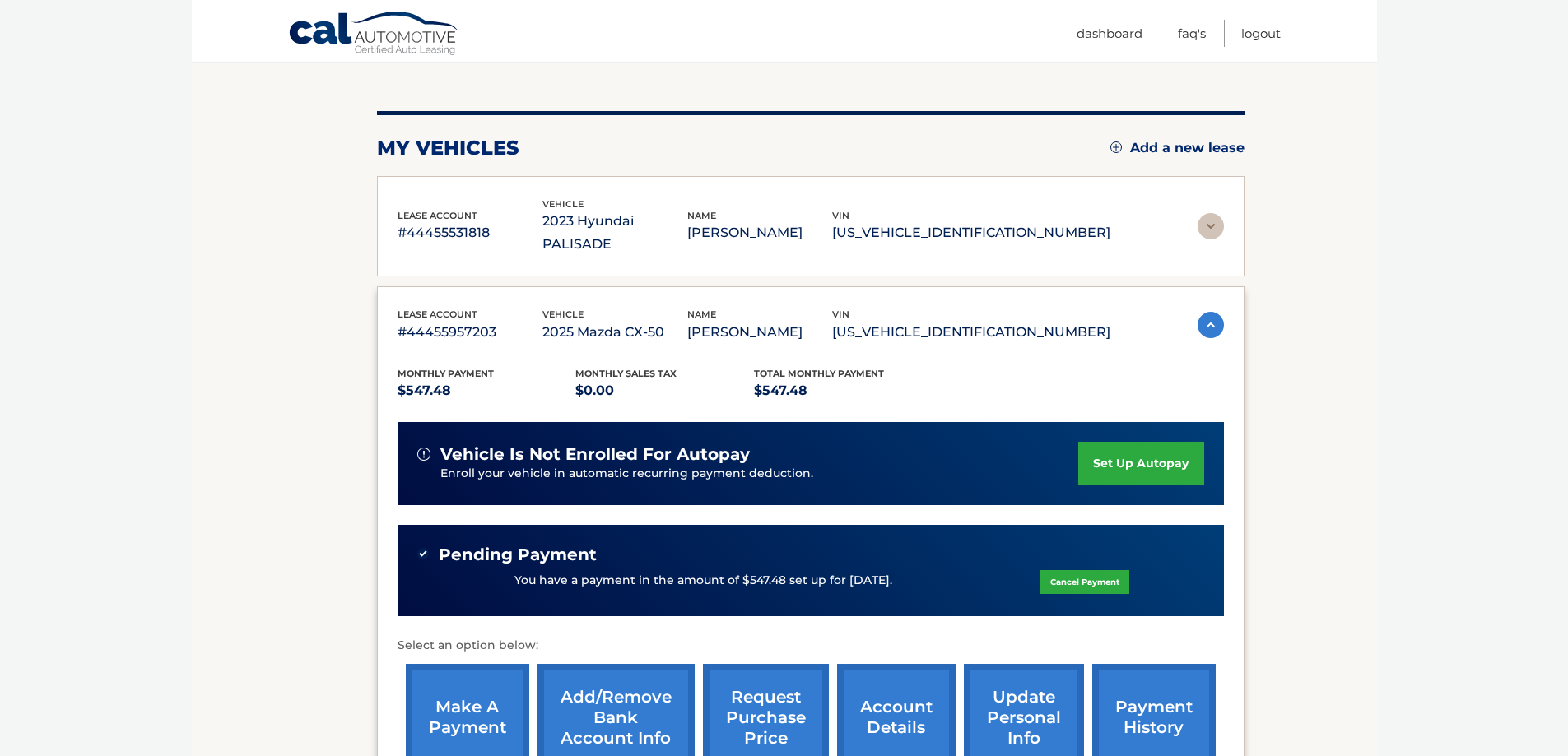
click at [1130, 441] on link "set up autopay" at bounding box center [1141, 463] width 125 height 44
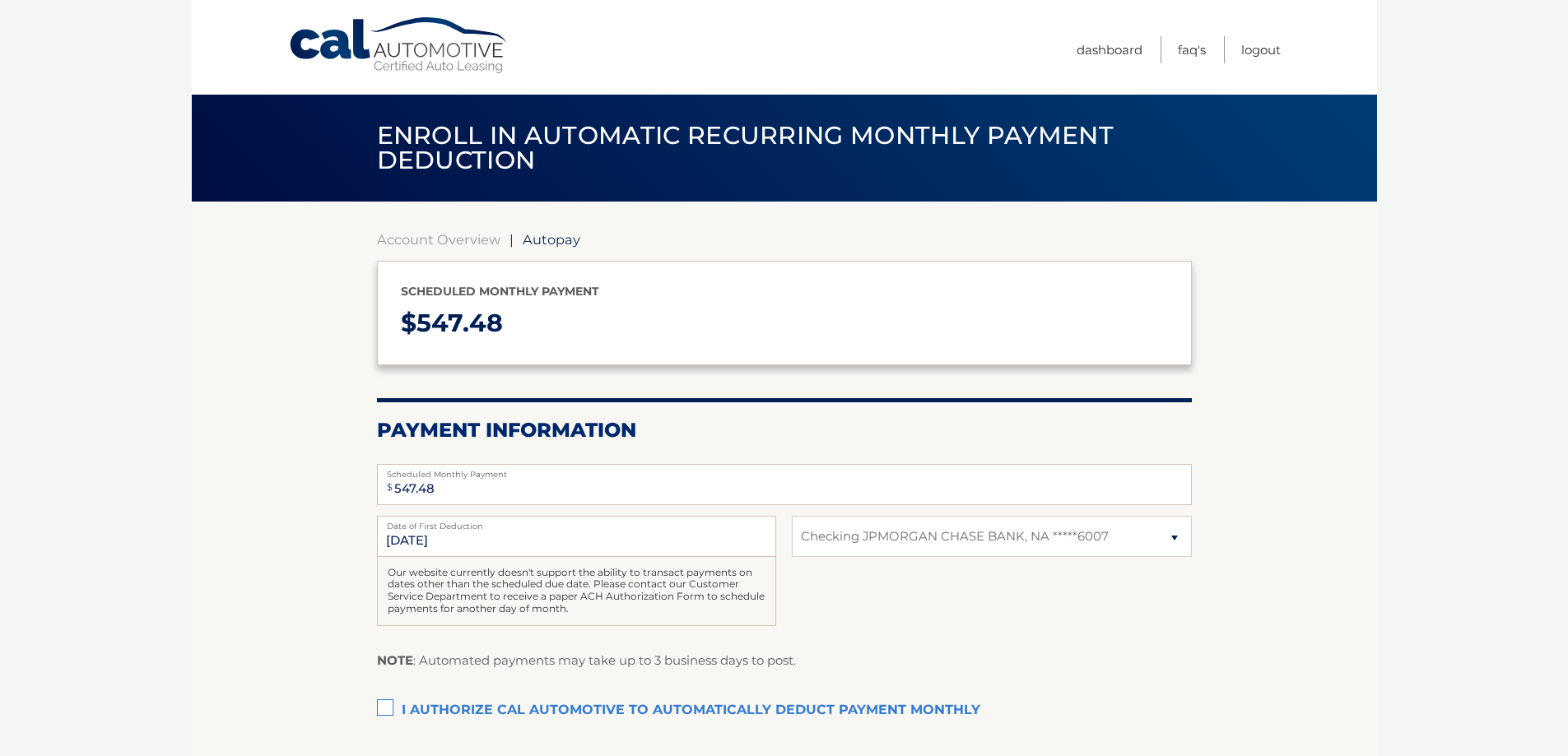
select select "MzAyZThkNGItMWU4My00MWYwLTg0MTMtMjU4YWZlYTEyNWZh"
click at [627, 534] on input "9/1/2025" at bounding box center [577, 536] width 399 height 41
click at [432, 540] on input "9/1/2025" at bounding box center [577, 536] width 399 height 41
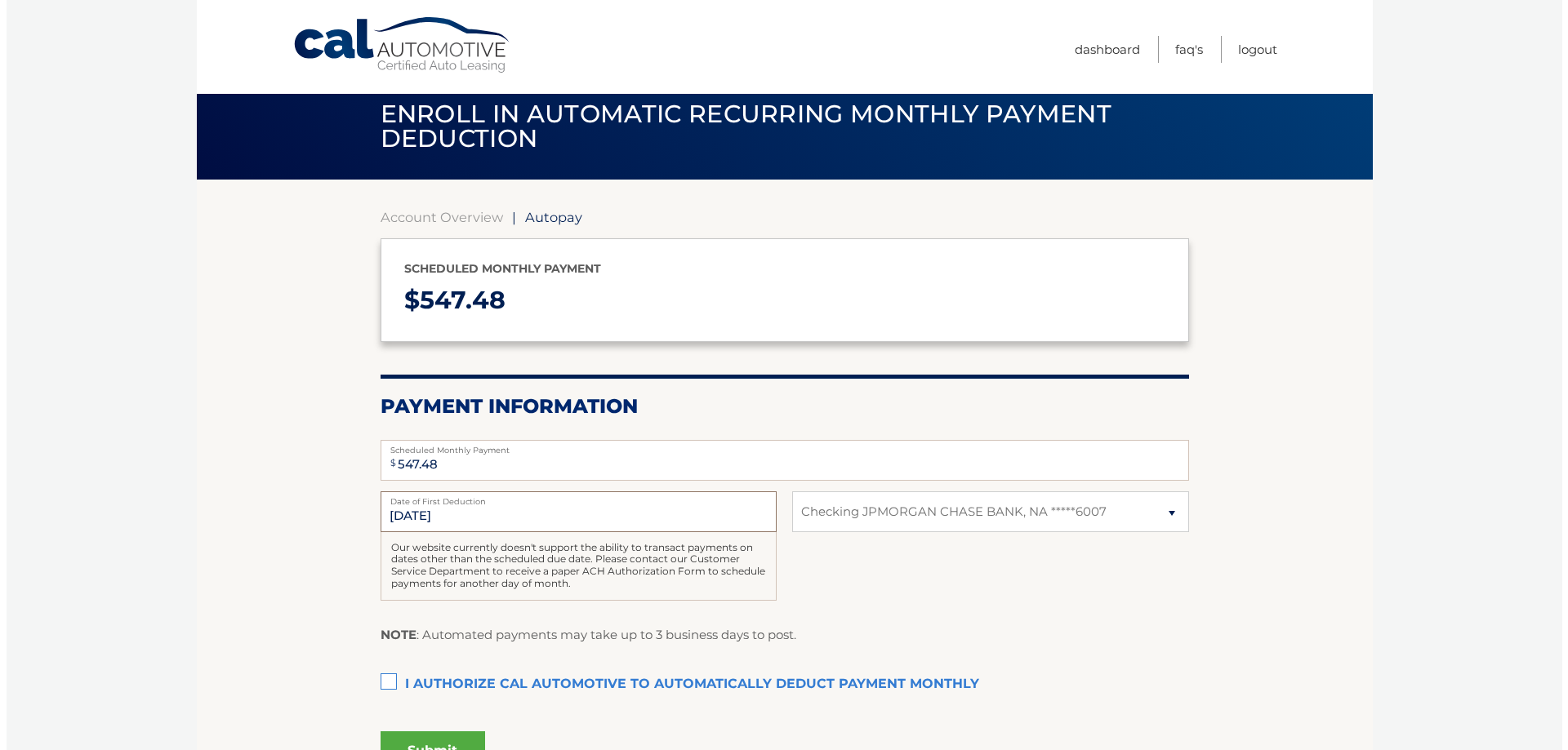
scroll to position [164, 0]
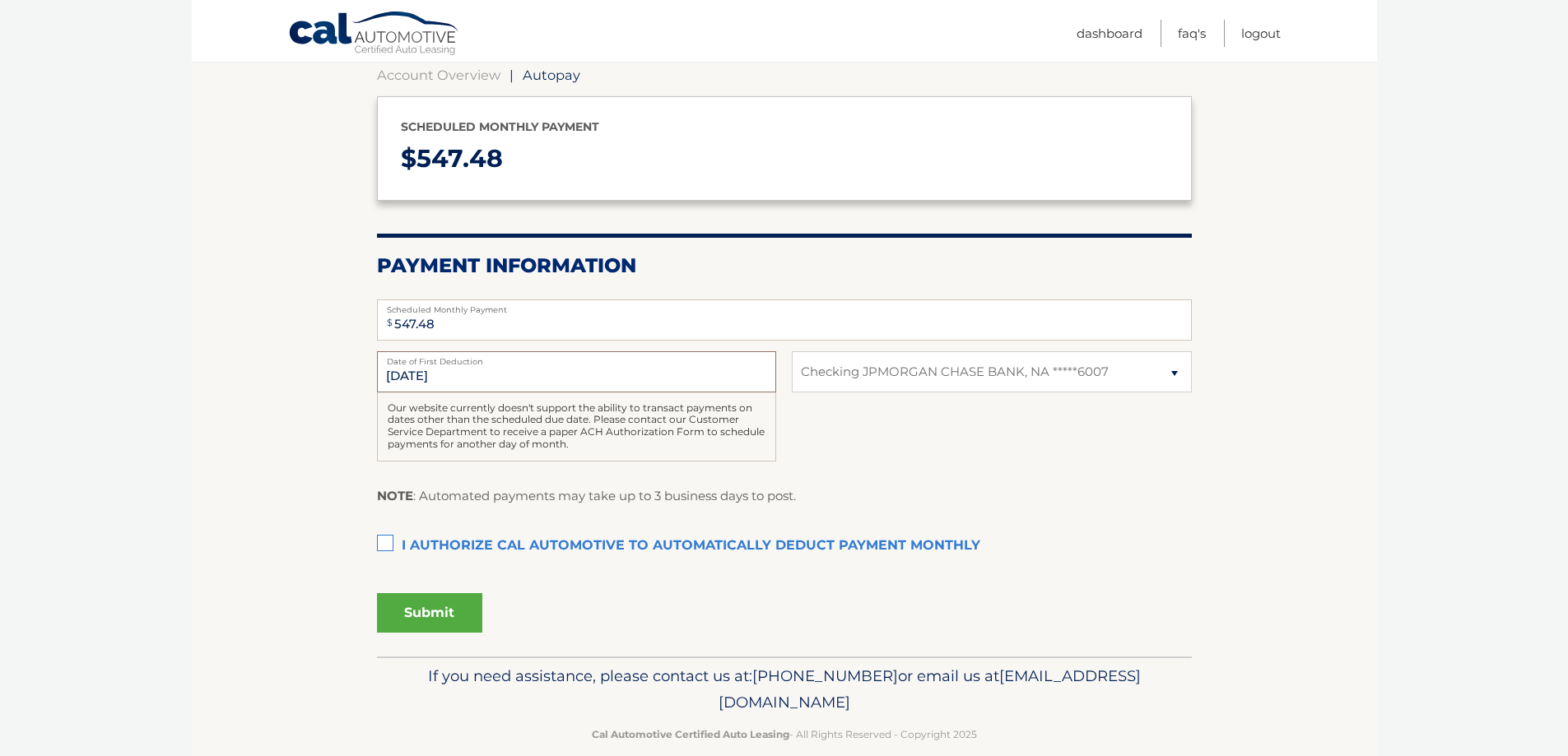
click at [428, 369] on input "9/1/2025" at bounding box center [577, 371] width 399 height 41
drag, startPoint x: 385, startPoint y: 396, endPoint x: 401, endPoint y: 386, distance: 18.9
click at [387, 396] on div "Our website currently doesn't support the ability to transact payments on dates…" at bounding box center [577, 427] width 399 height 69
click at [382, 546] on label "I authorize cal automotive to automatically deduct payment monthly This checkbo…" at bounding box center [784, 546] width 815 height 33
click at [0, 0] on input "I authorize cal automotive to automatically deduct payment monthly This checkbo…" at bounding box center [0, 0] width 0 height 0
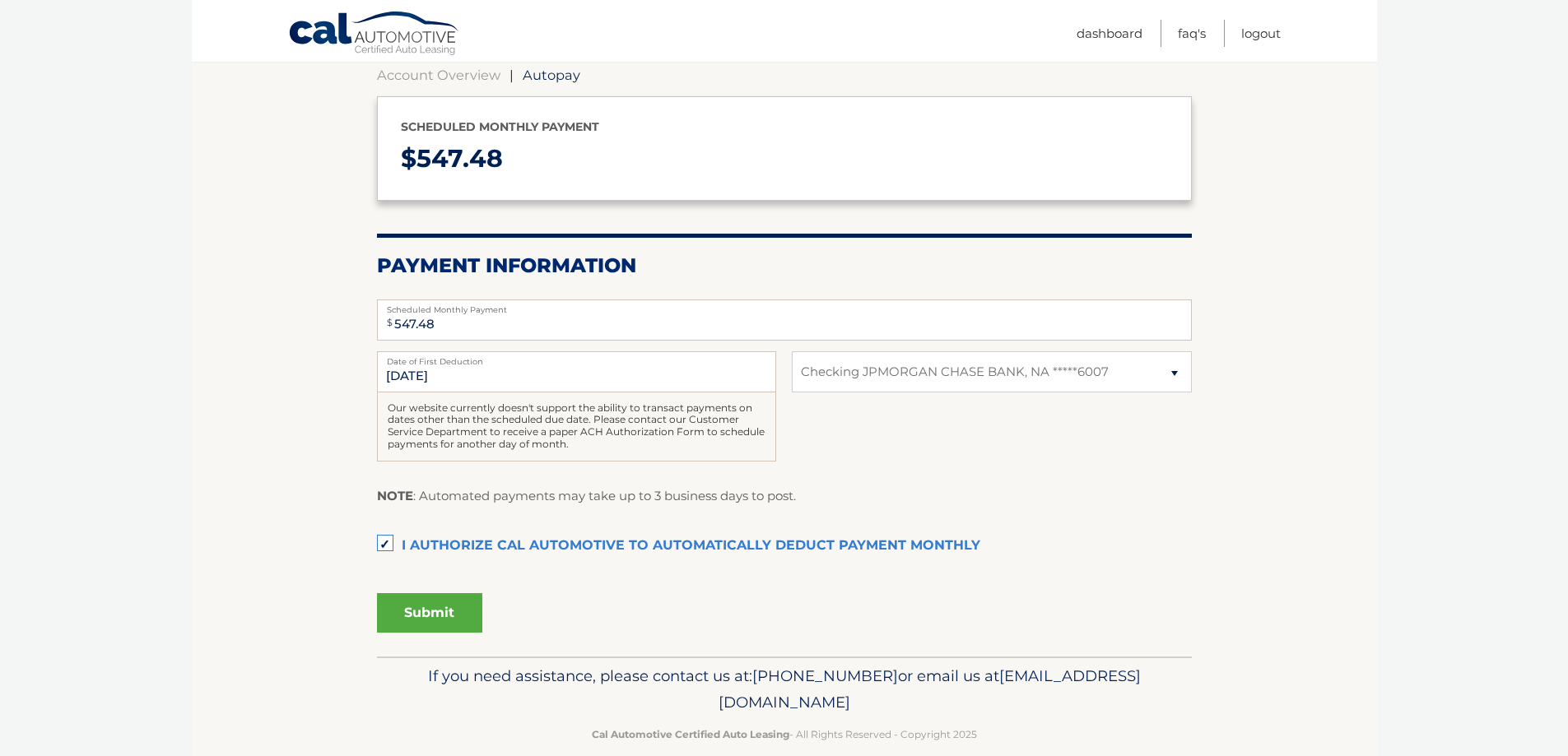
click at [443, 620] on button "Submit" at bounding box center [430, 612] width 106 height 40
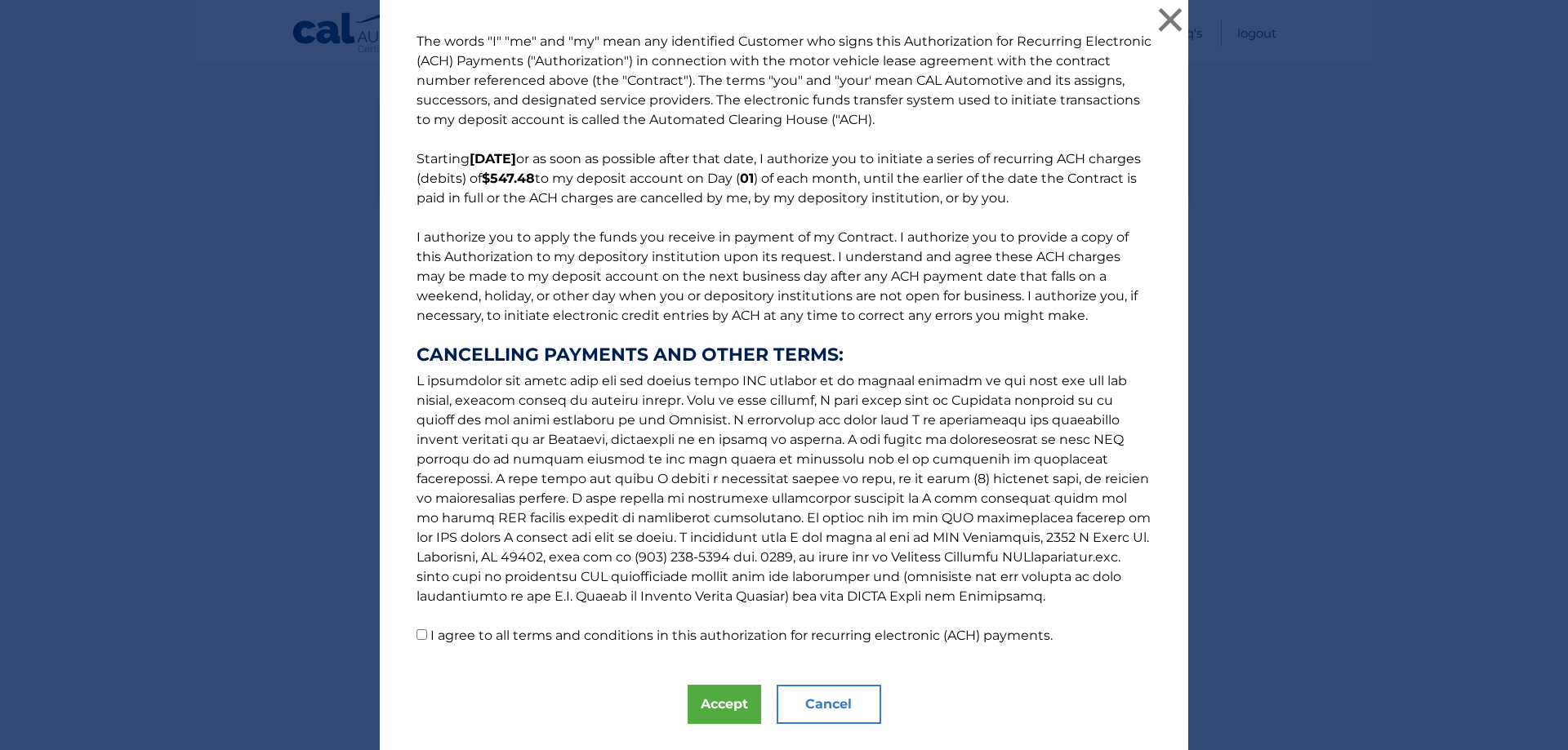
scroll to position [0, 0]
click at [463, 628] on p "The words "I" "me" and "my" mean any identified Customer who signs this Authori…" at bounding box center [784, 341] width 767 height 614
click at [416, 638] on input "I agree to all terms and conditions in this authorization for recurring electro…" at bounding box center [421, 636] width 11 height 11
checkbox input "true"
click at [727, 710] on button "Accept" at bounding box center [724, 706] width 74 height 39
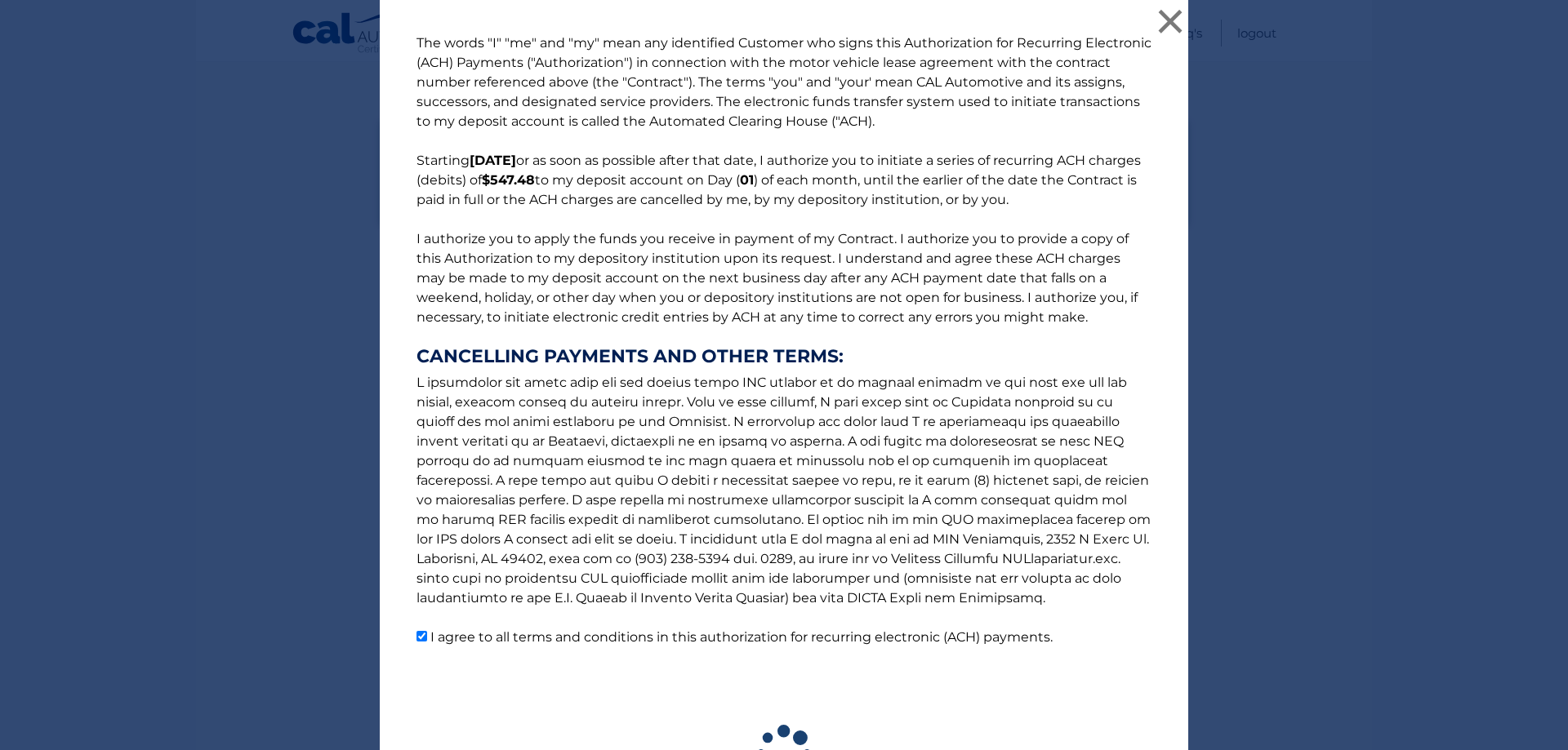
scroll to position [142, 0]
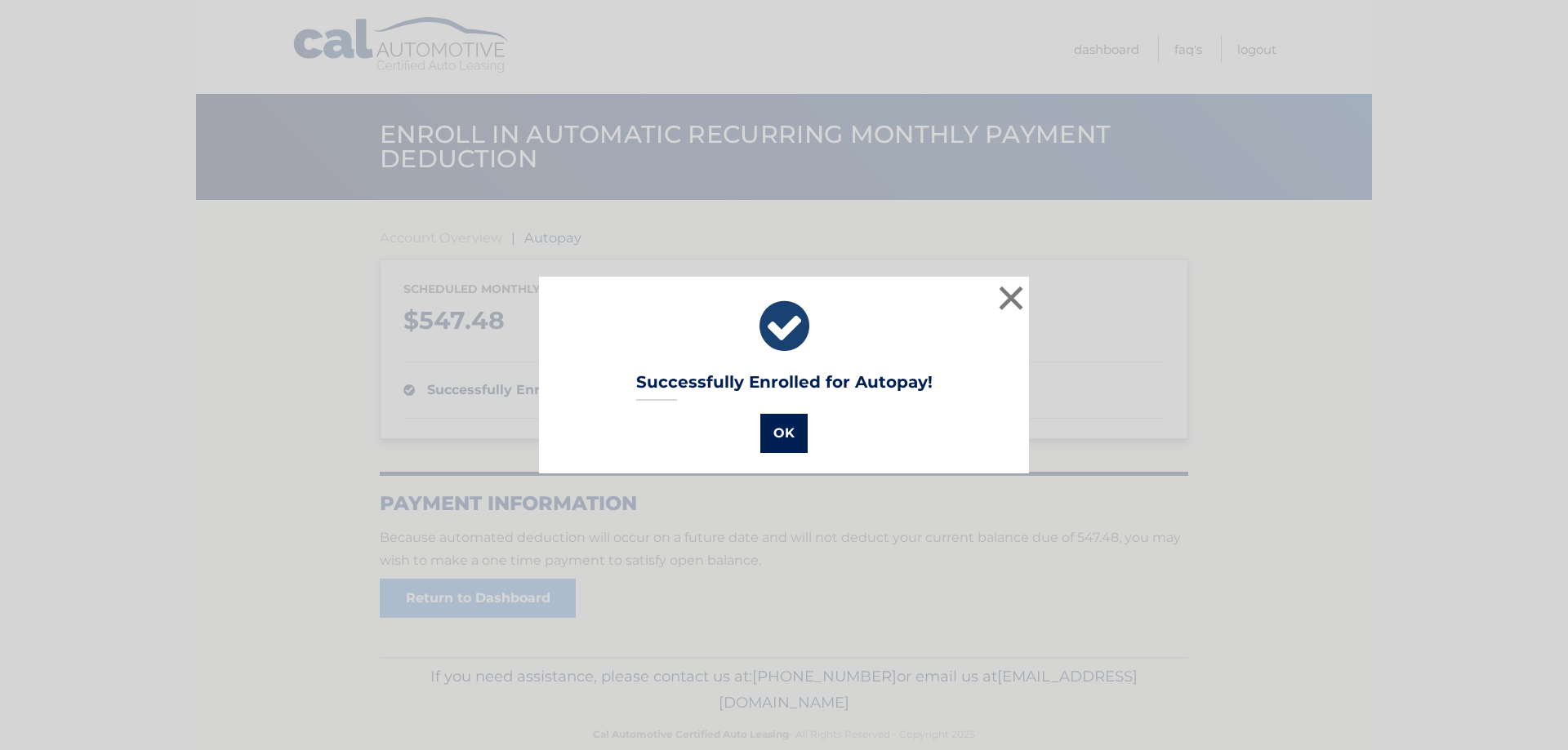
click at [769, 428] on button "OK" at bounding box center [784, 433] width 47 height 39
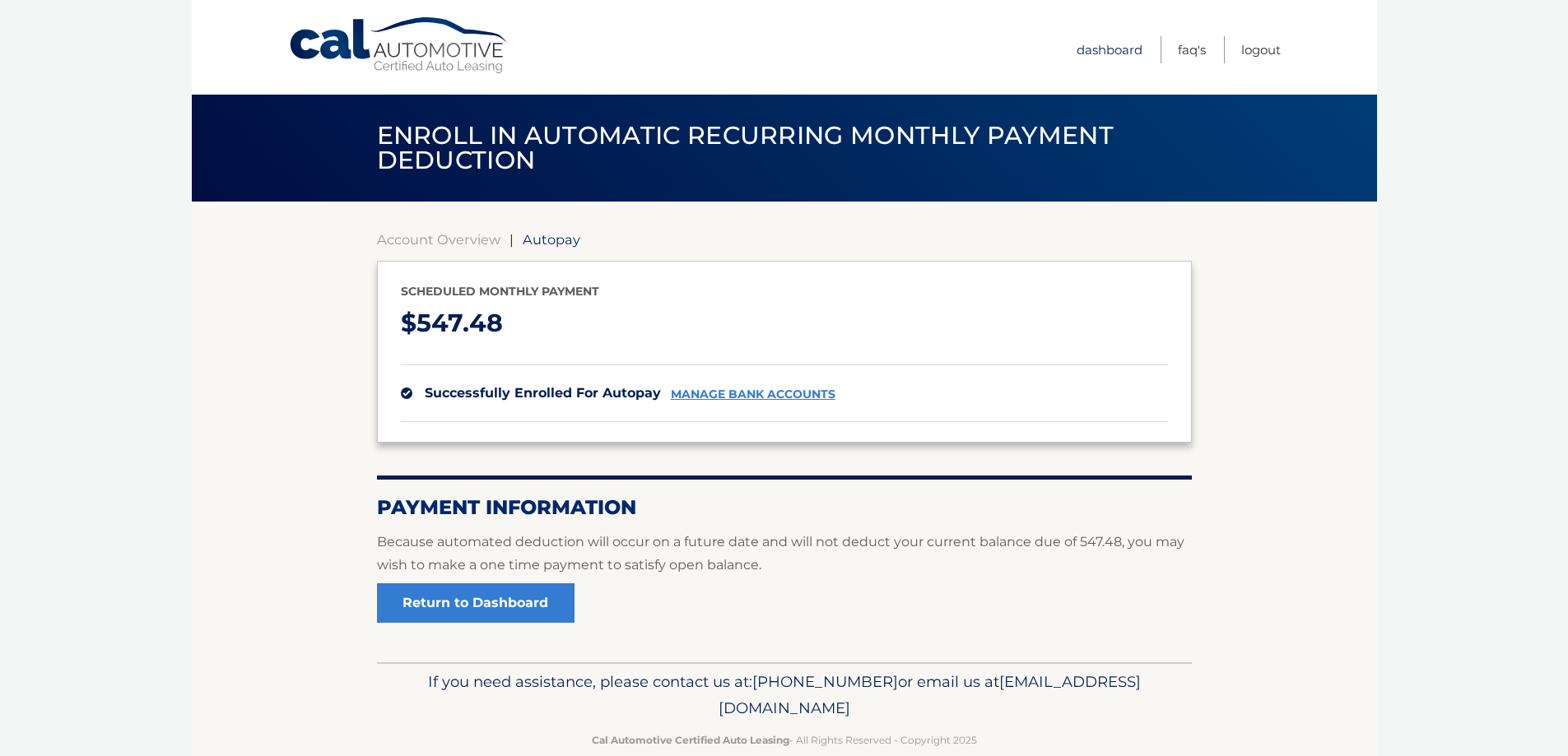
click at [1092, 55] on link "Dashboard" at bounding box center [1109, 50] width 66 height 27
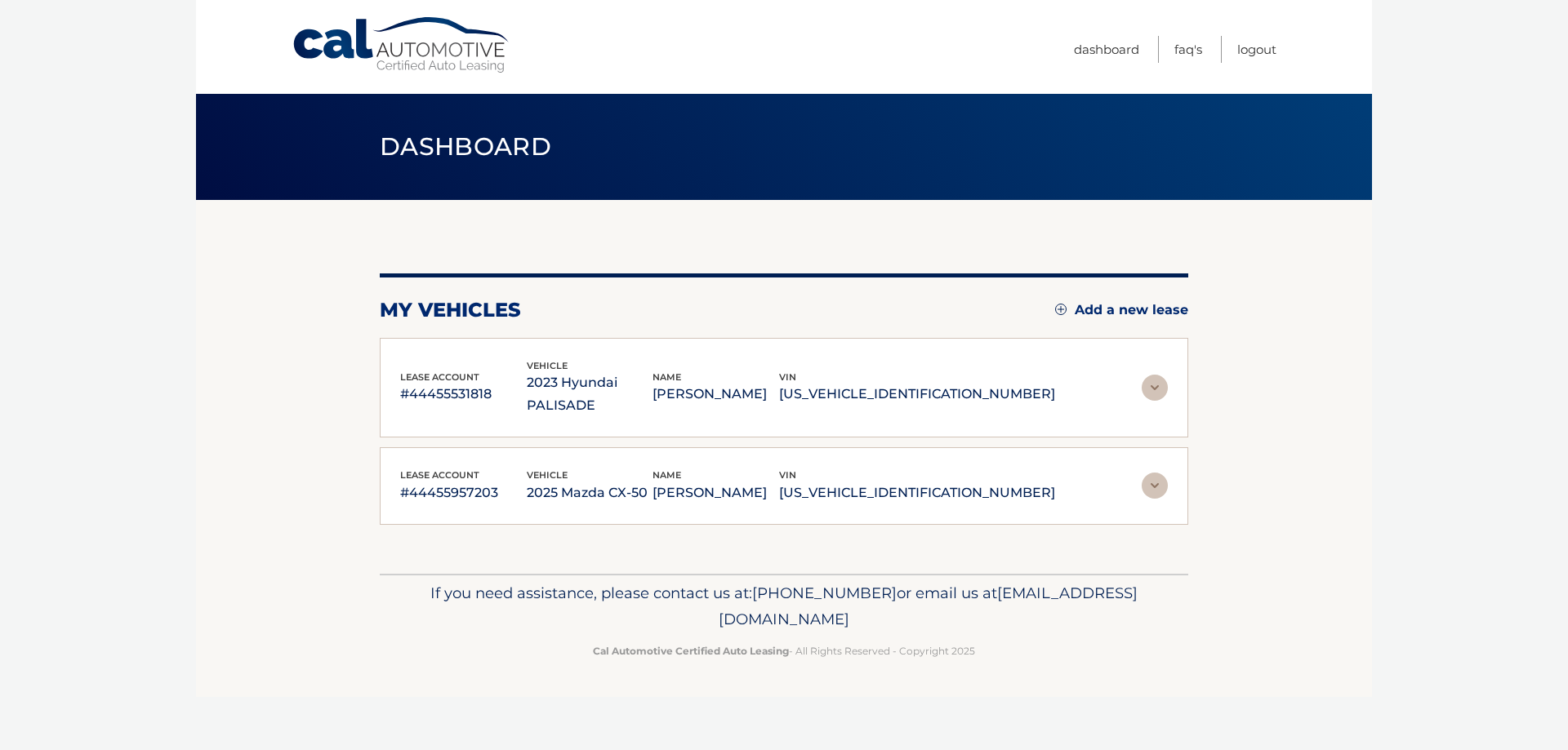
click at [1157, 383] on img at bounding box center [1154, 388] width 26 height 26
